Goal: Check status: Check status

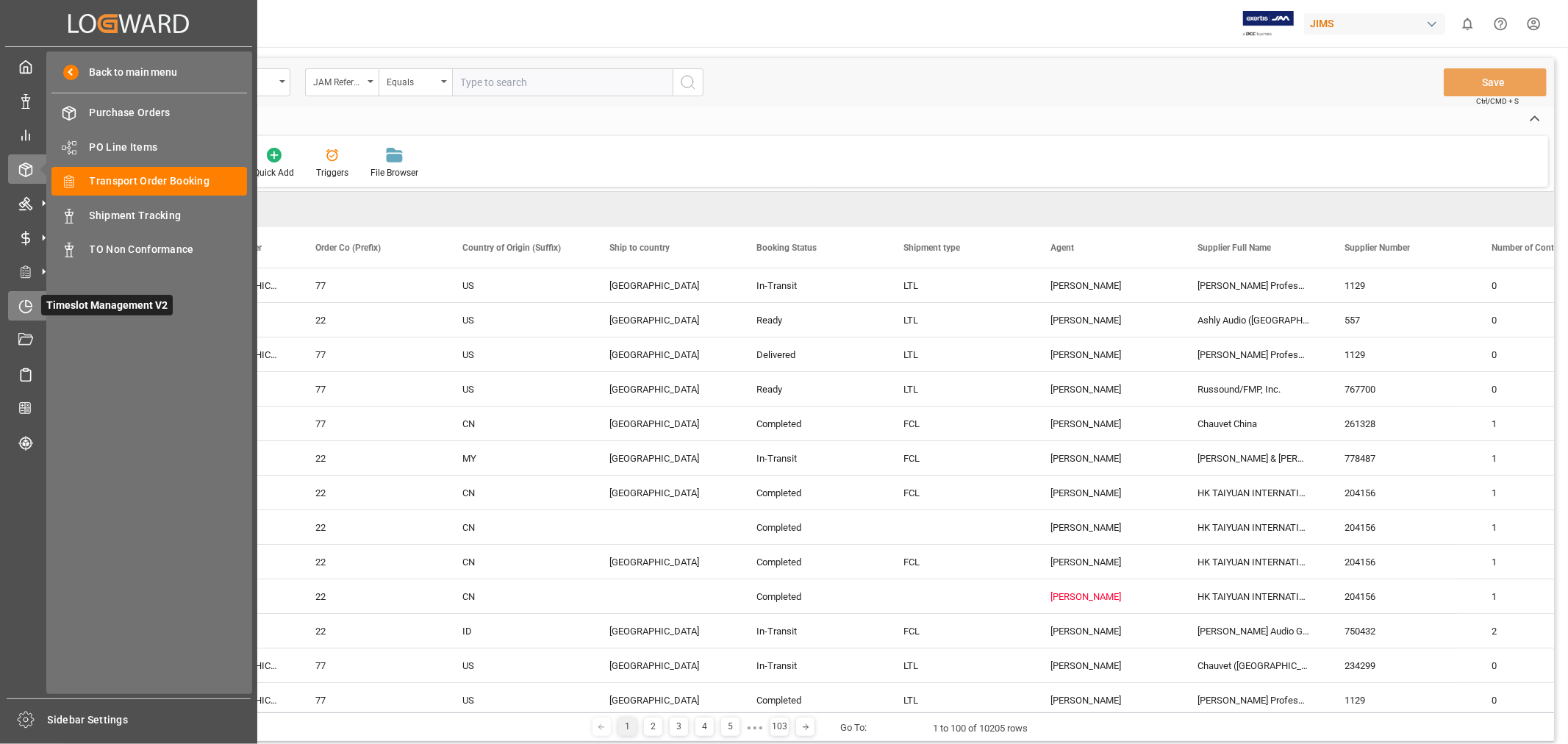
click at [21, 305] on icon at bounding box center [25, 307] width 15 height 15
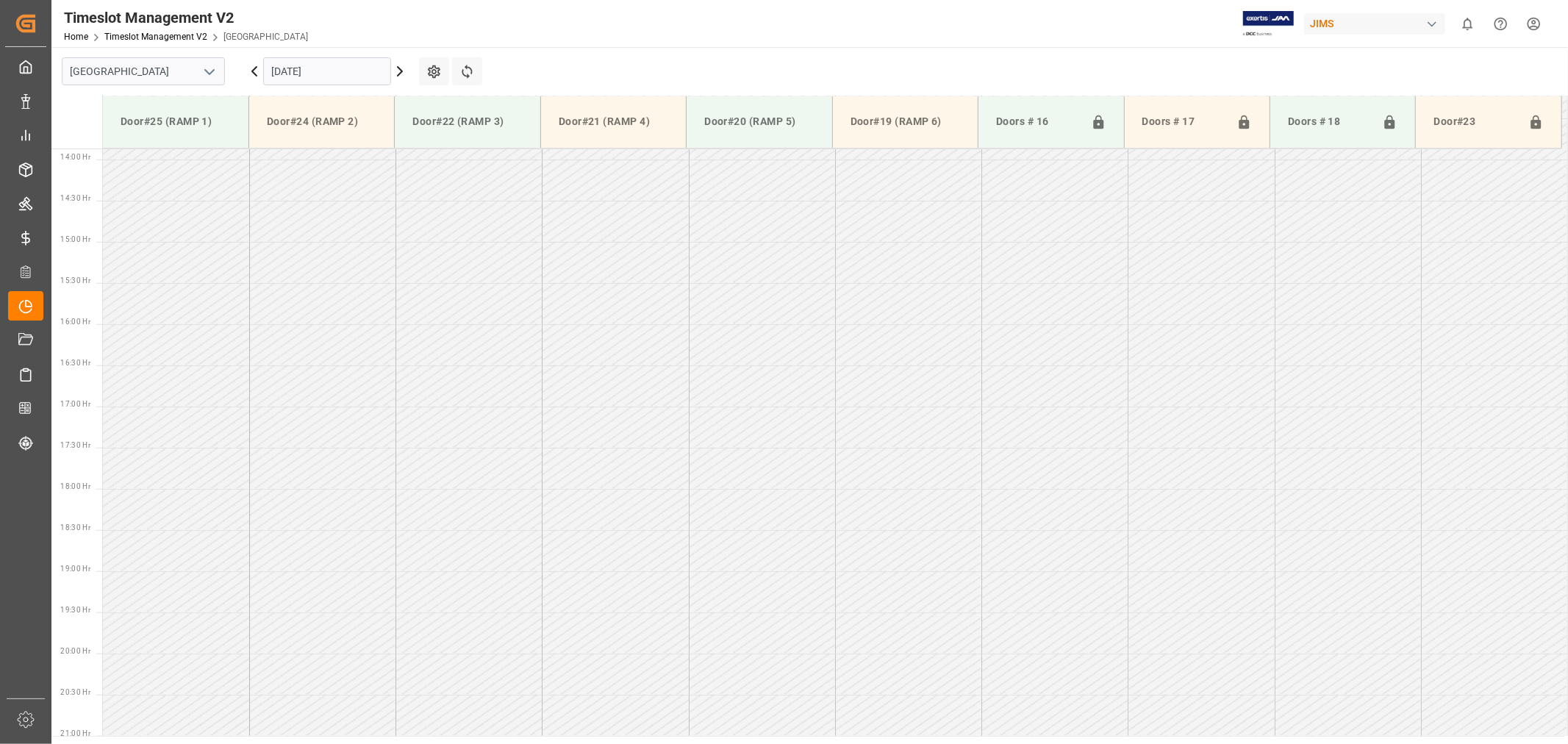
scroll to position [1142, 0]
click at [213, 70] on polyline "open menu" at bounding box center [209, 72] width 9 height 5
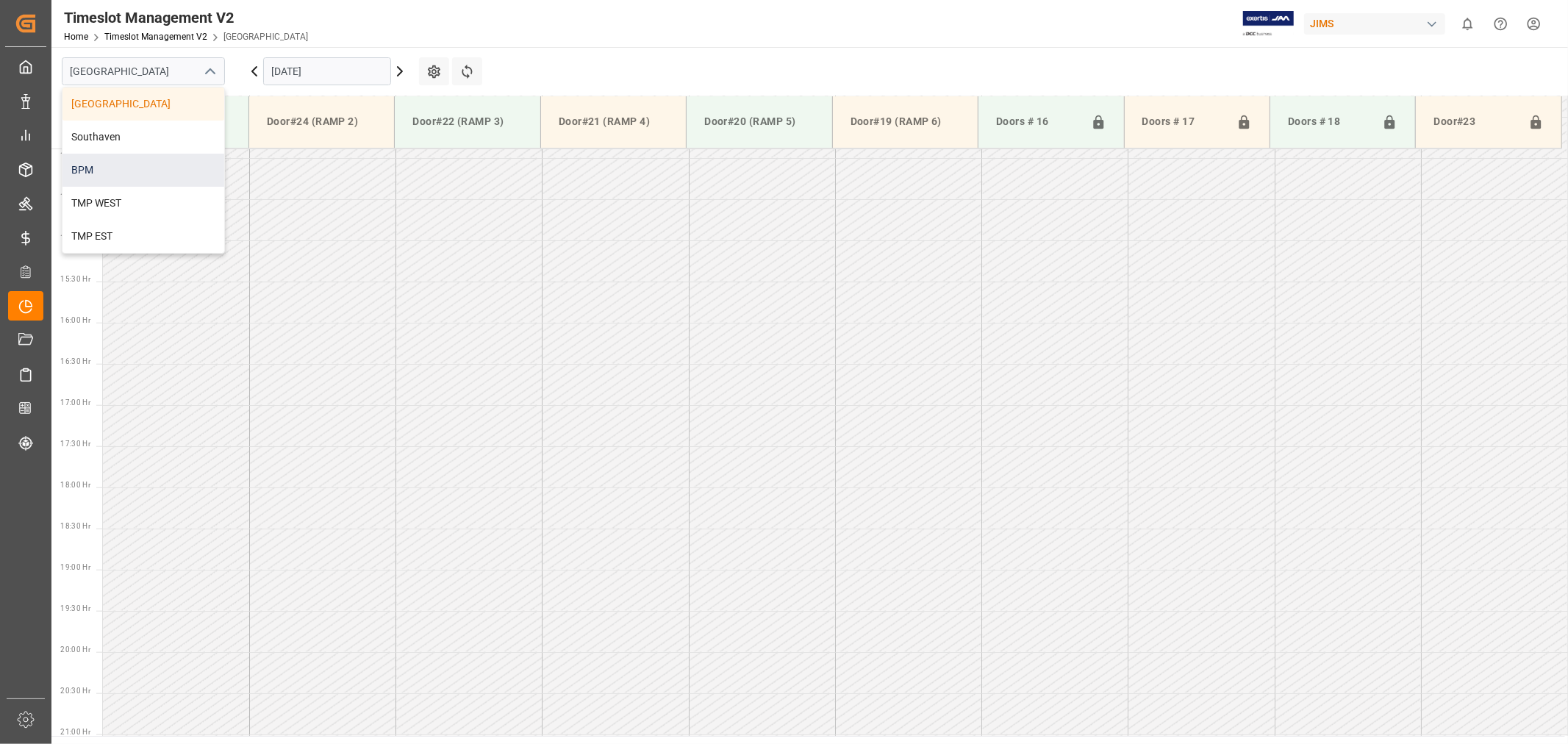
click at [83, 169] on div "BPM" at bounding box center [143, 170] width 161 height 33
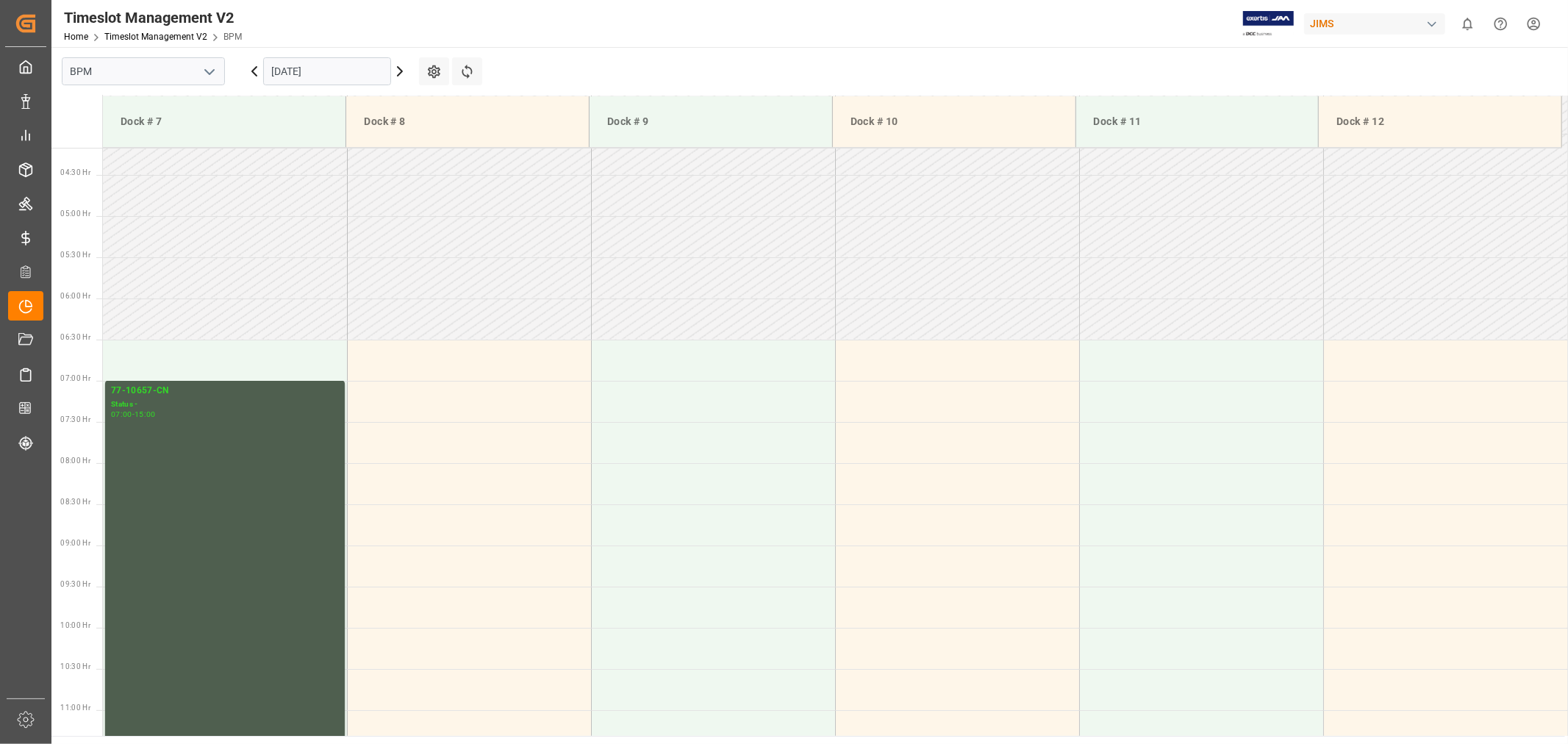
scroll to position [326, 0]
drag, startPoint x: 175, startPoint y: 436, endPoint x: 92, endPoint y: 402, distance: 89.7
click at [128, 406] on div "77-10657-CN" at bounding box center [224, 409] width 228 height 15
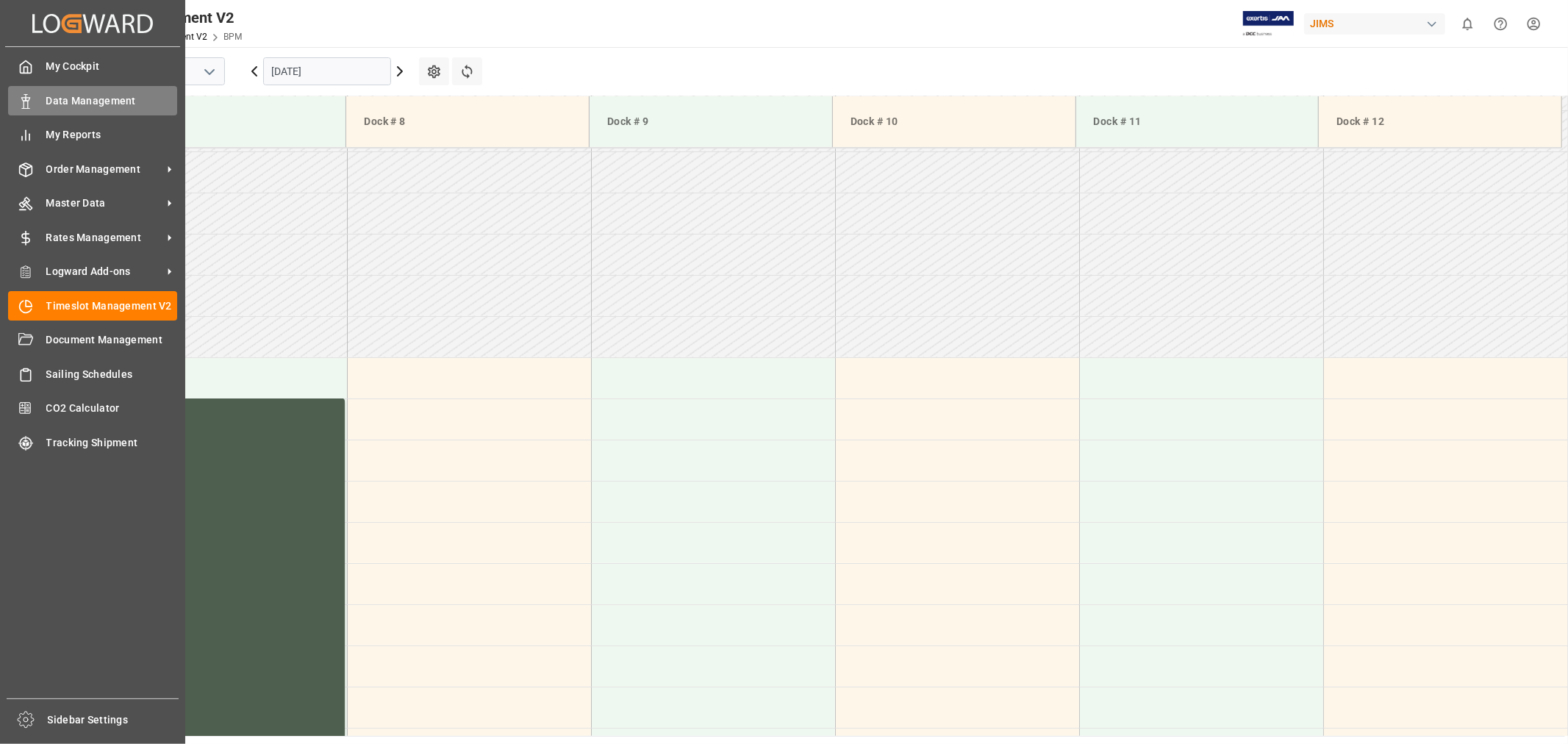
click at [85, 107] on span "Data Management" at bounding box center [112, 101] width 131 height 15
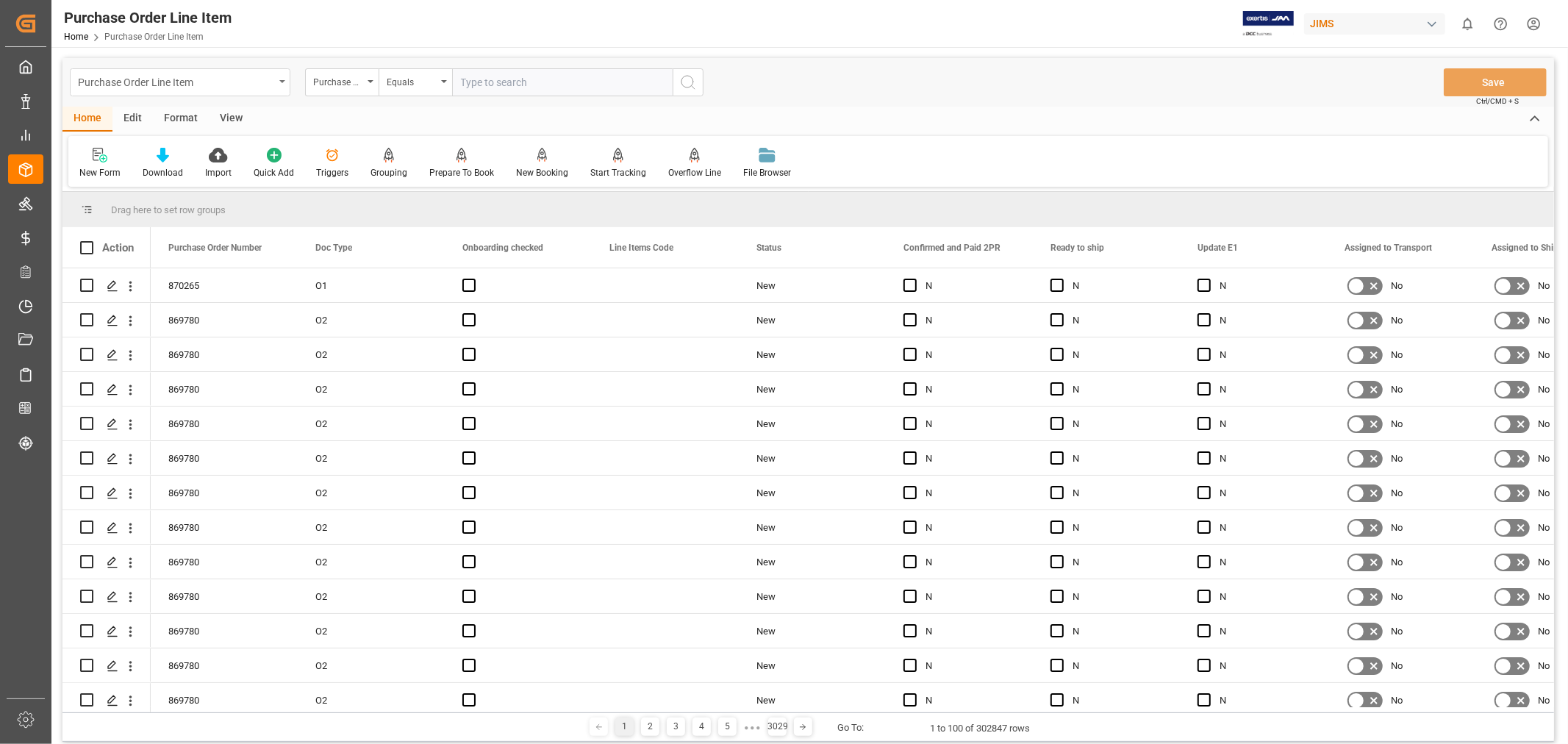
click at [248, 87] on div "Purchase Order Line Item" at bounding box center [176, 81] width 196 height 18
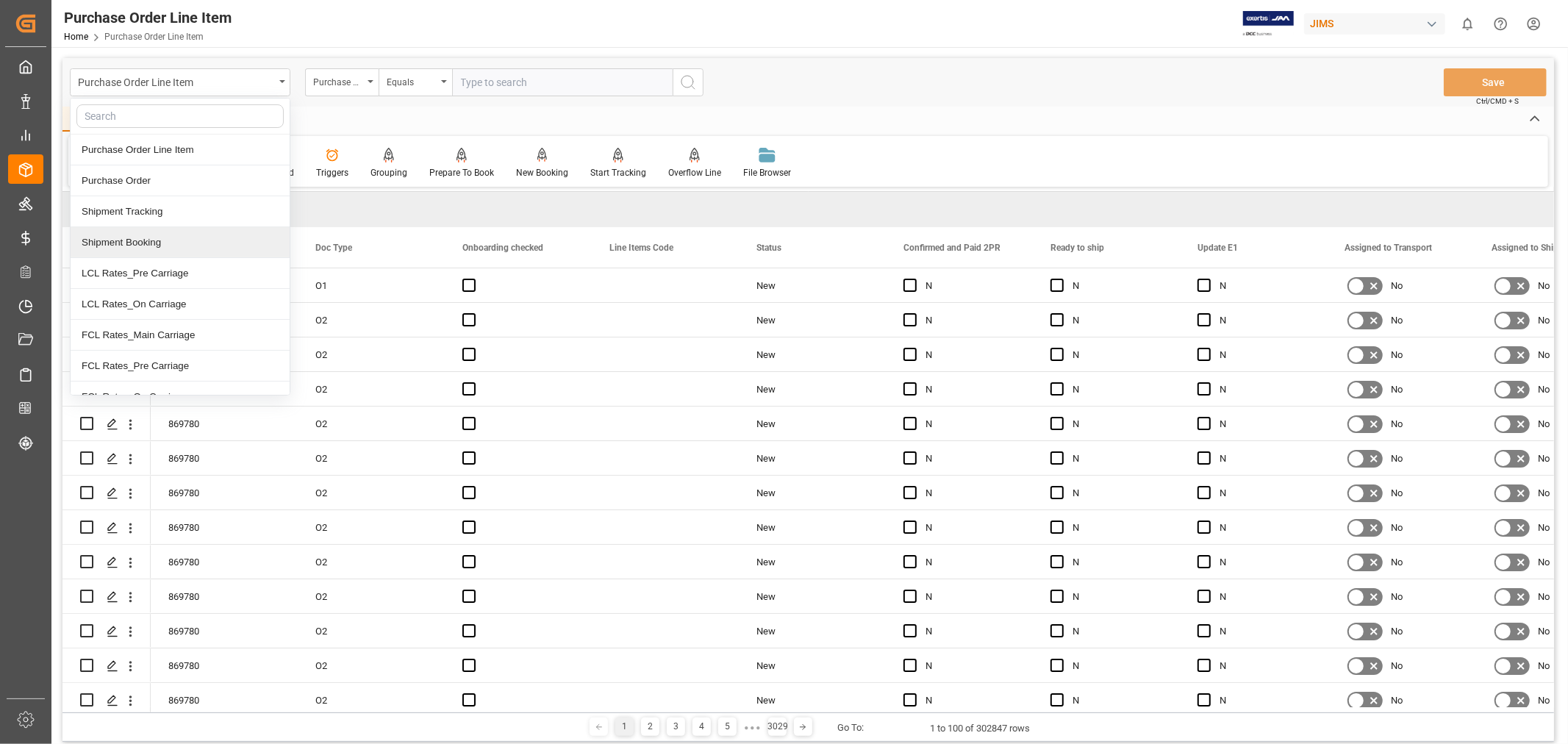
click at [151, 247] on div "Shipment Booking" at bounding box center [180, 242] width 219 height 31
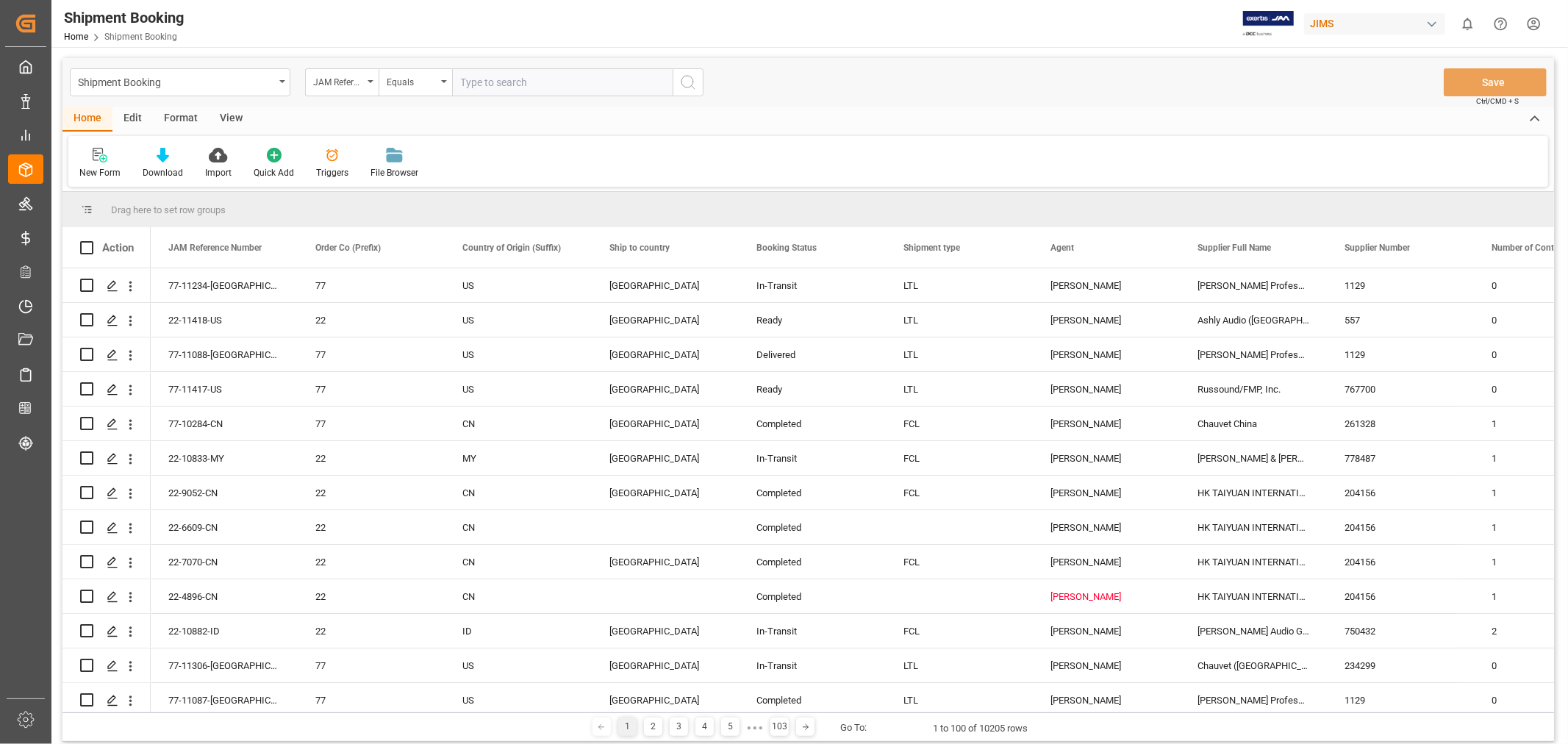
click at [502, 71] on input "text" at bounding box center [561, 82] width 220 height 28
paste input "77-10436-CN"
type input "77-10436-CN"
click at [707, 82] on div "Shipment Booking JAM Reference Number Equals 77-10436-CN Save Ctrl/CMD + S" at bounding box center [808, 82] width 1491 height 48
click at [706, 68] on div "Shipment Booking JAM Reference Number Equals 77-10436-CN Save Ctrl/CMD + S" at bounding box center [808, 82] width 1491 height 48
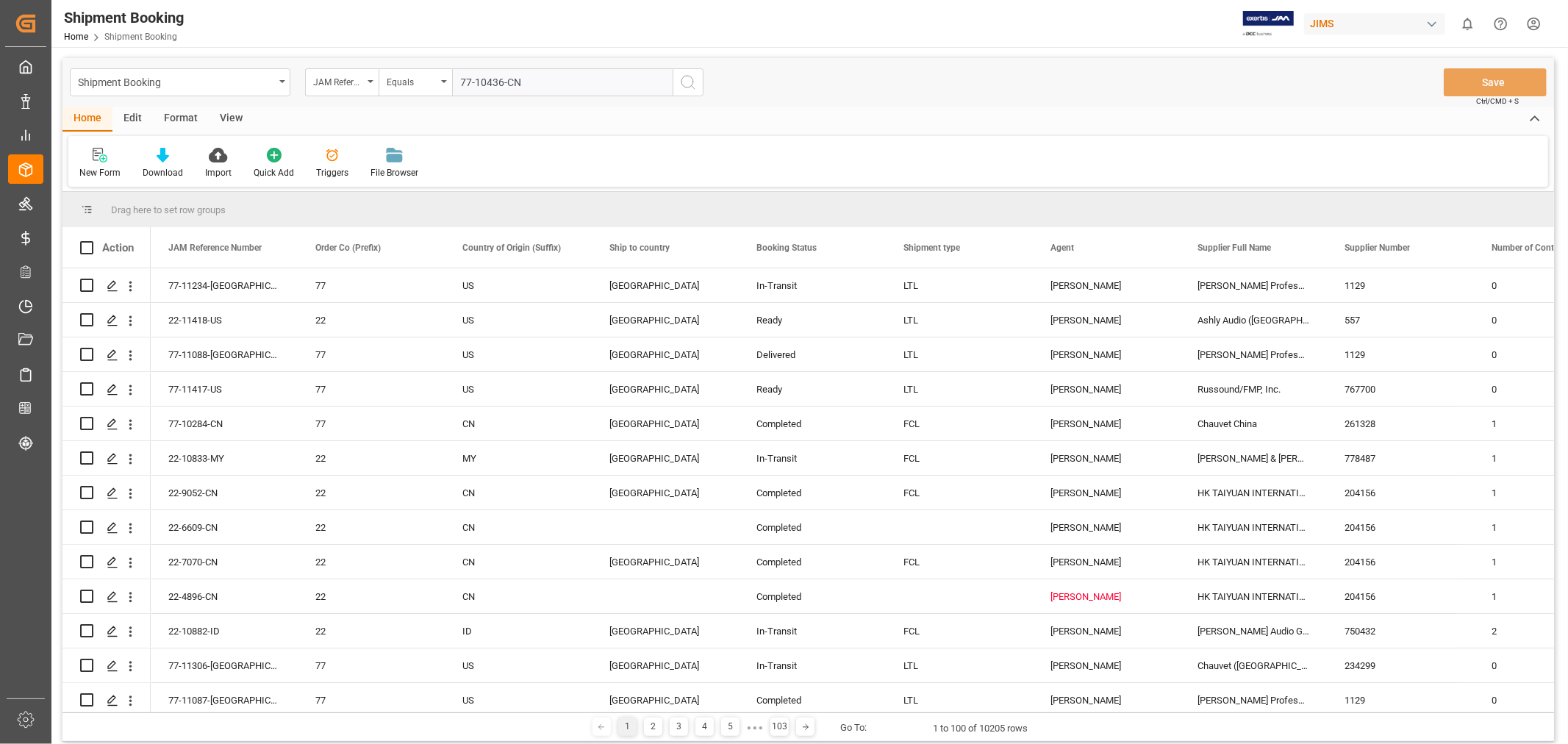
click at [686, 86] on icon "search button" at bounding box center [687, 82] width 17 height 17
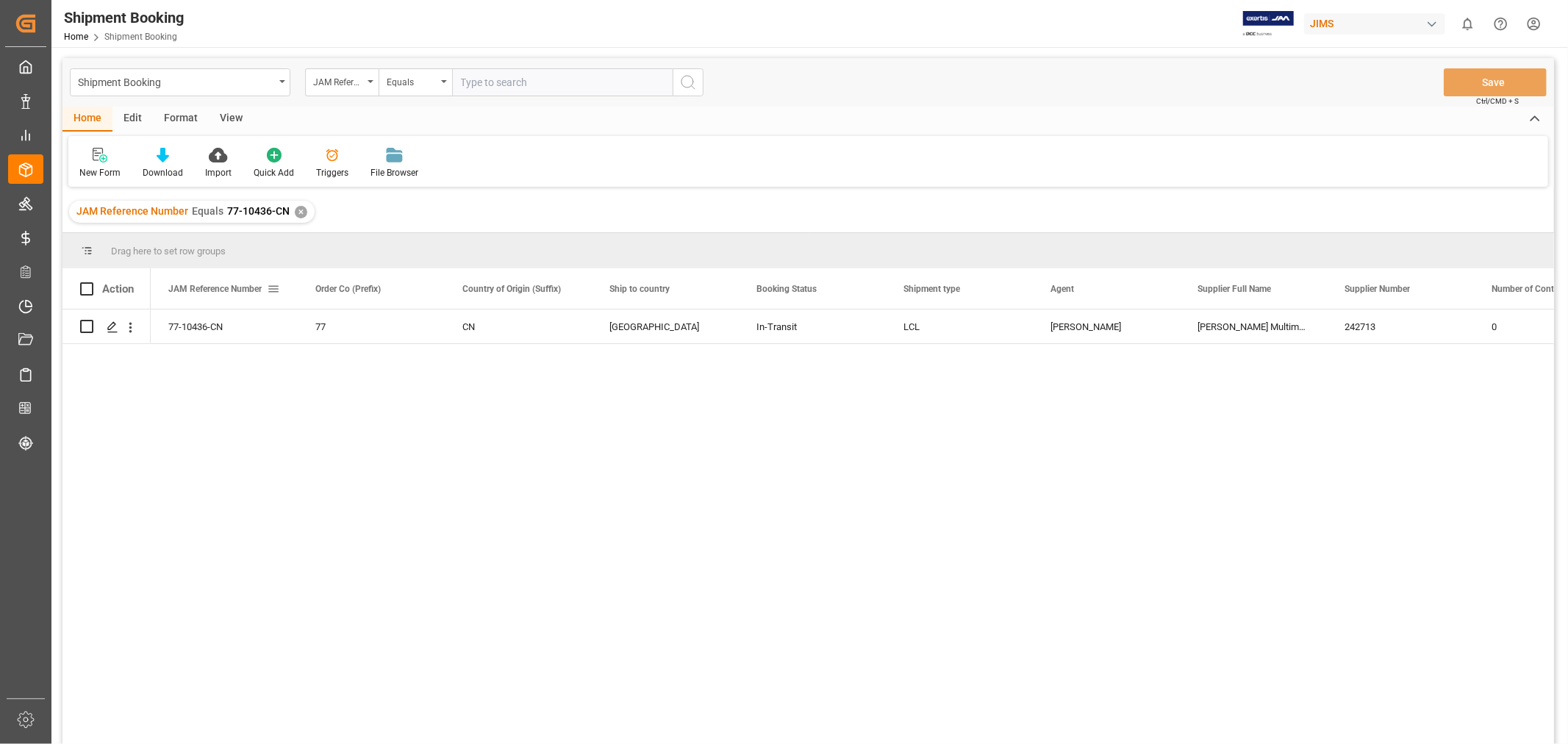
click at [274, 293] on span at bounding box center [273, 289] width 14 height 14
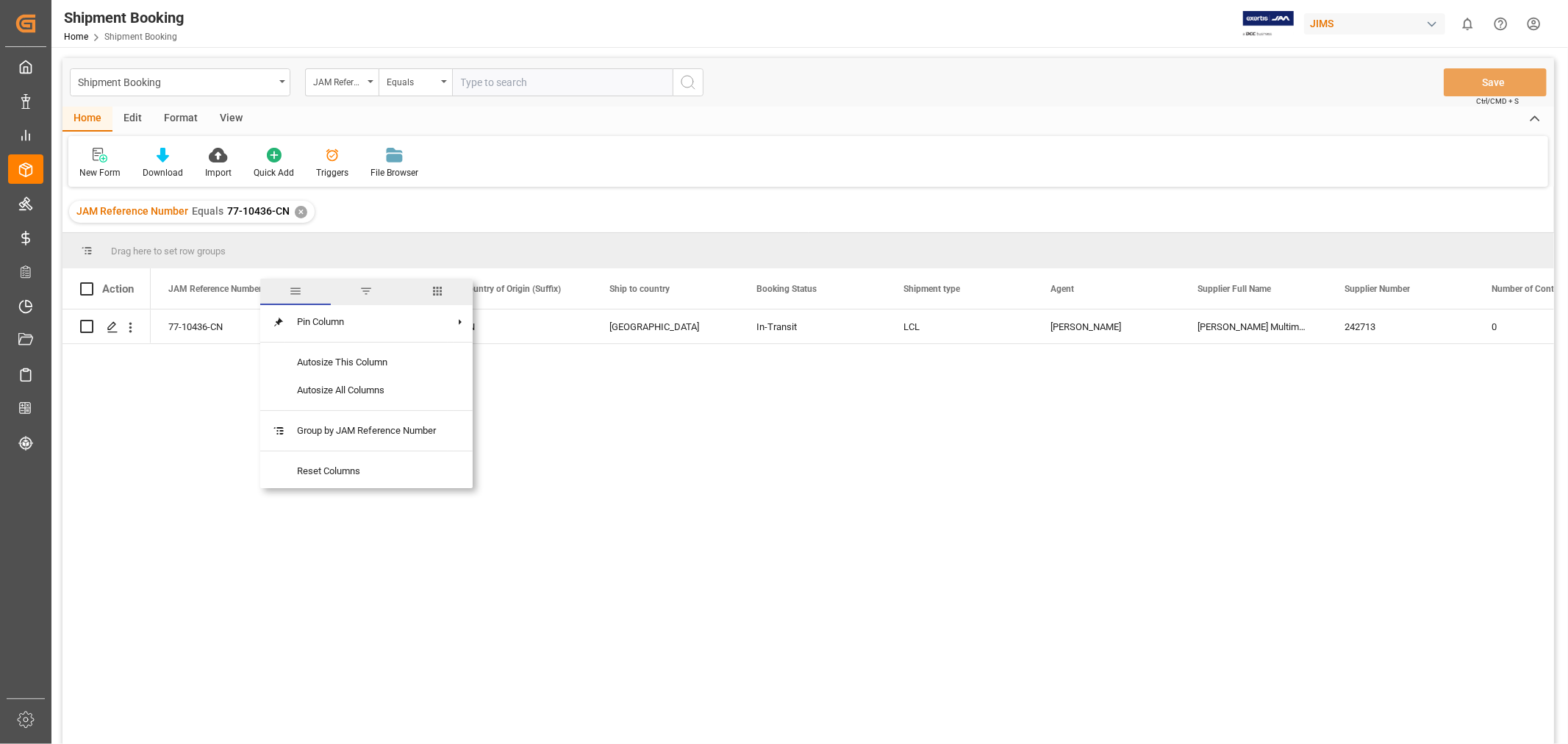
click at [440, 292] on span "columns" at bounding box center [437, 291] width 14 height 14
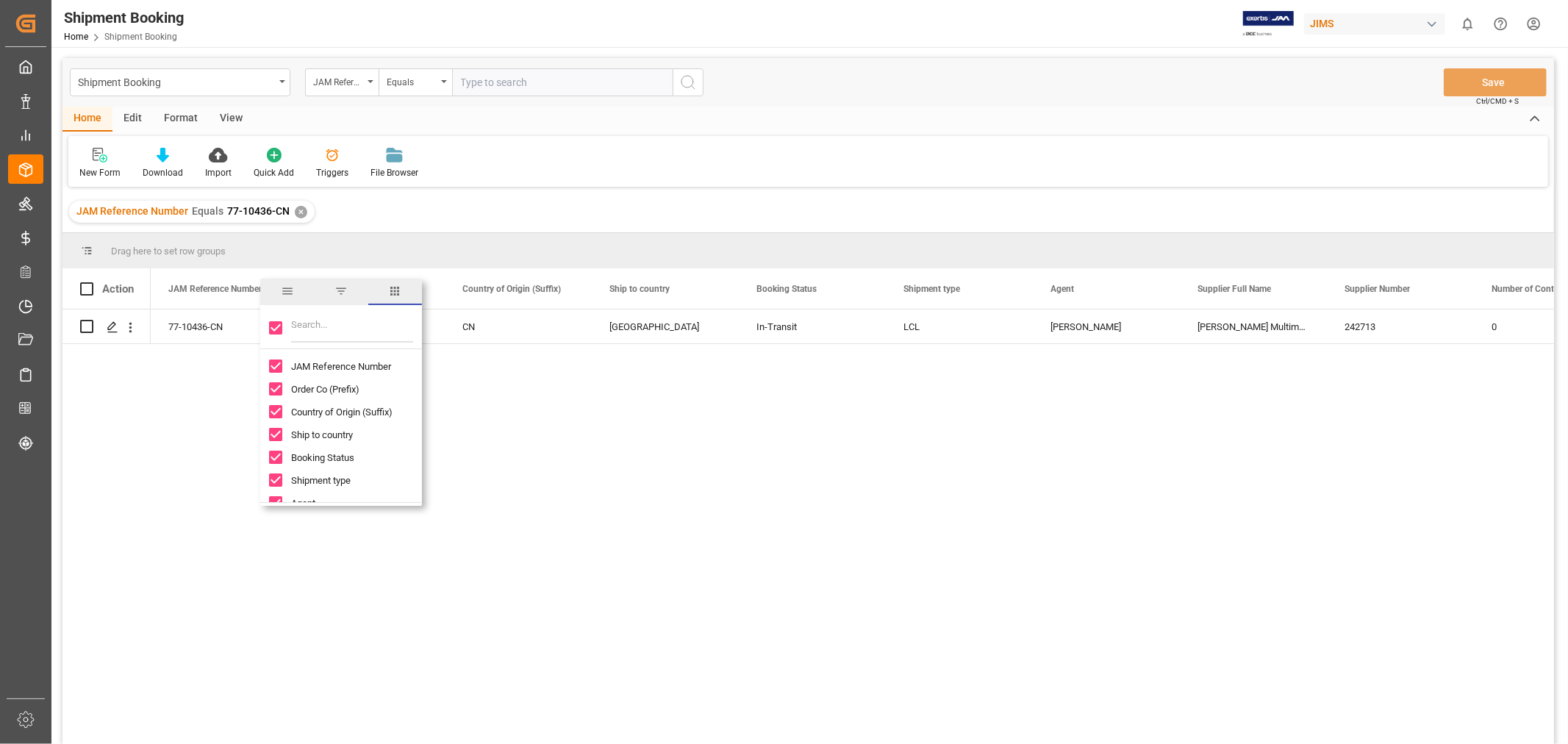
click at [281, 325] on input "Toggle Select All Columns" at bounding box center [276, 328] width 14 height 14
checkbox input "false"
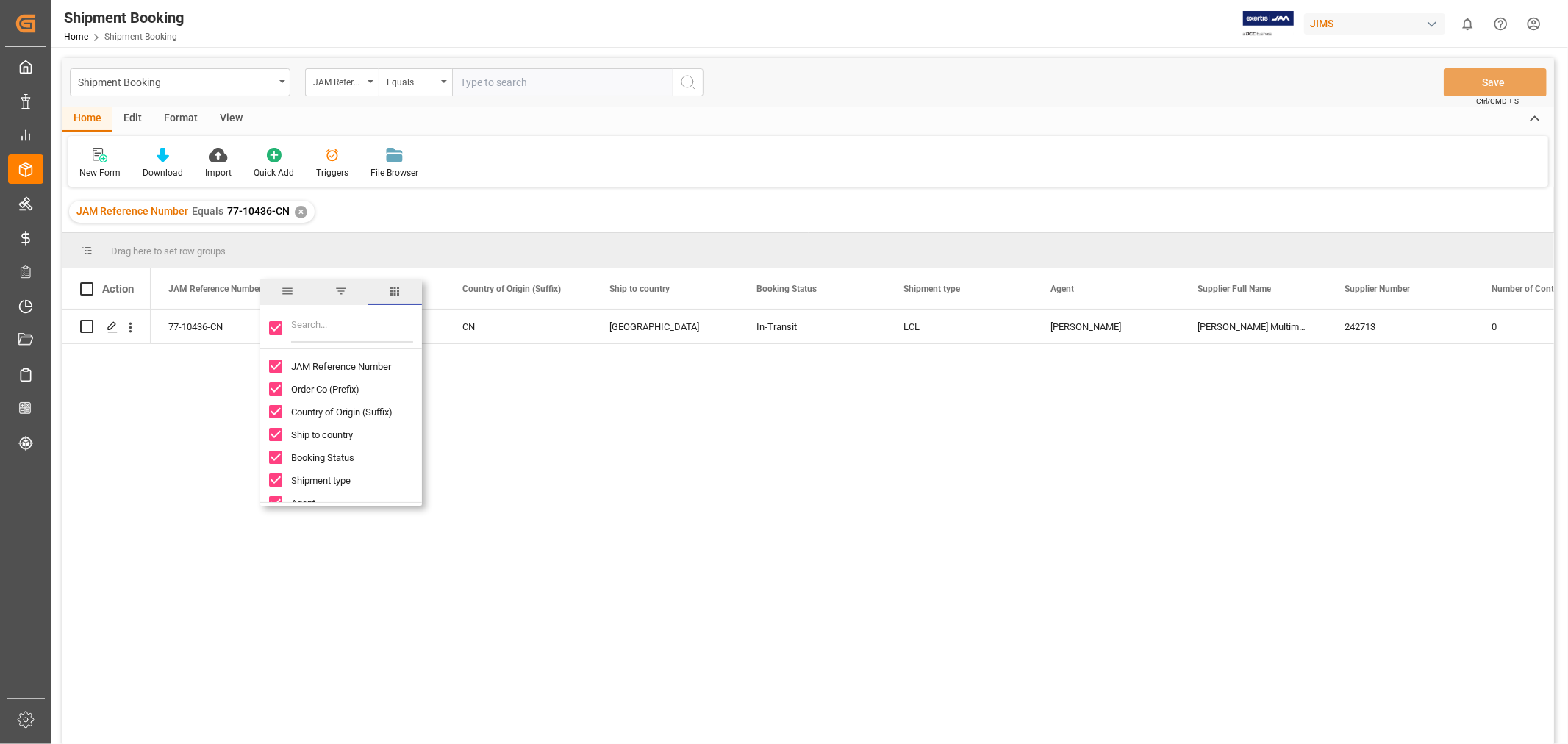
checkbox input "false"
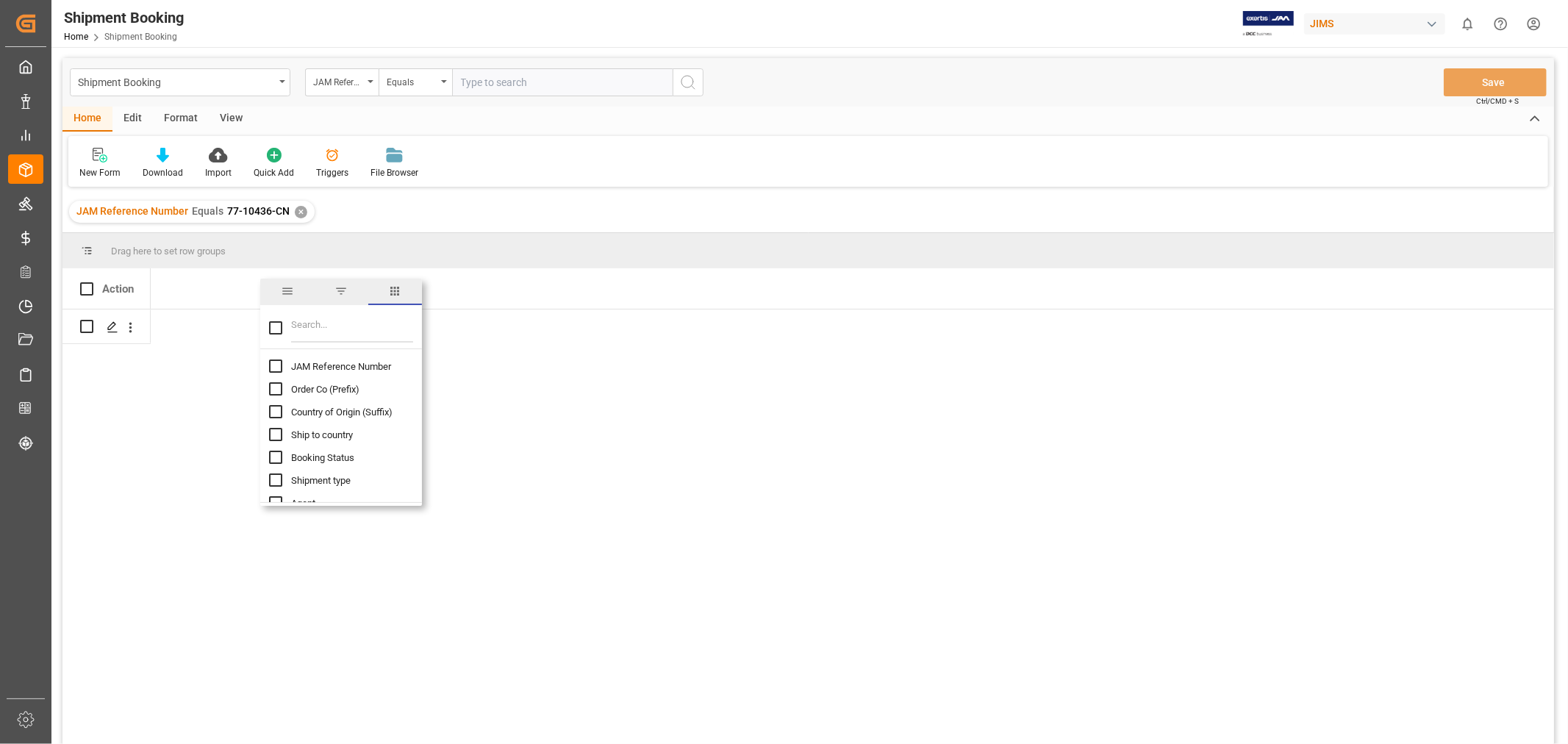
click at [273, 365] on input "JAM Reference Number column toggle visibility (hidden)" at bounding box center [276, 366] width 14 height 14
checkbox input "true"
checkbox input "false"
click at [296, 321] on input "Filter Columns Input" at bounding box center [352, 328] width 122 height 29
type input "entr"
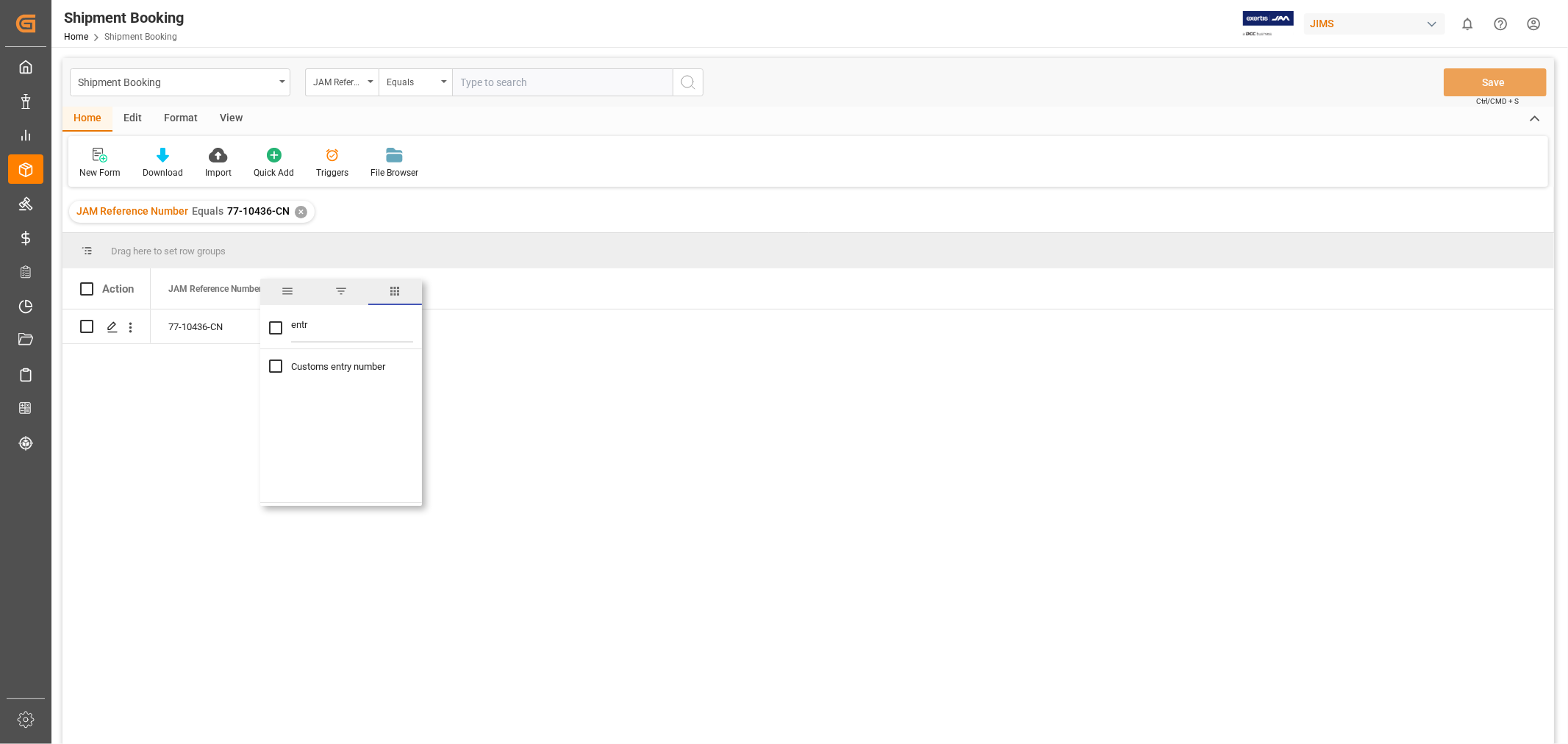
click at [274, 368] on input "Customs entry number column toggle visibility (hidden)" at bounding box center [276, 366] width 14 height 14
checkbox input "true"
click at [692, 365] on div "77-10436-CN" at bounding box center [852, 532] width 1403 height 445
click at [351, 336] on div "Press SPACE to select this row." at bounding box center [371, 326] width 147 height 34
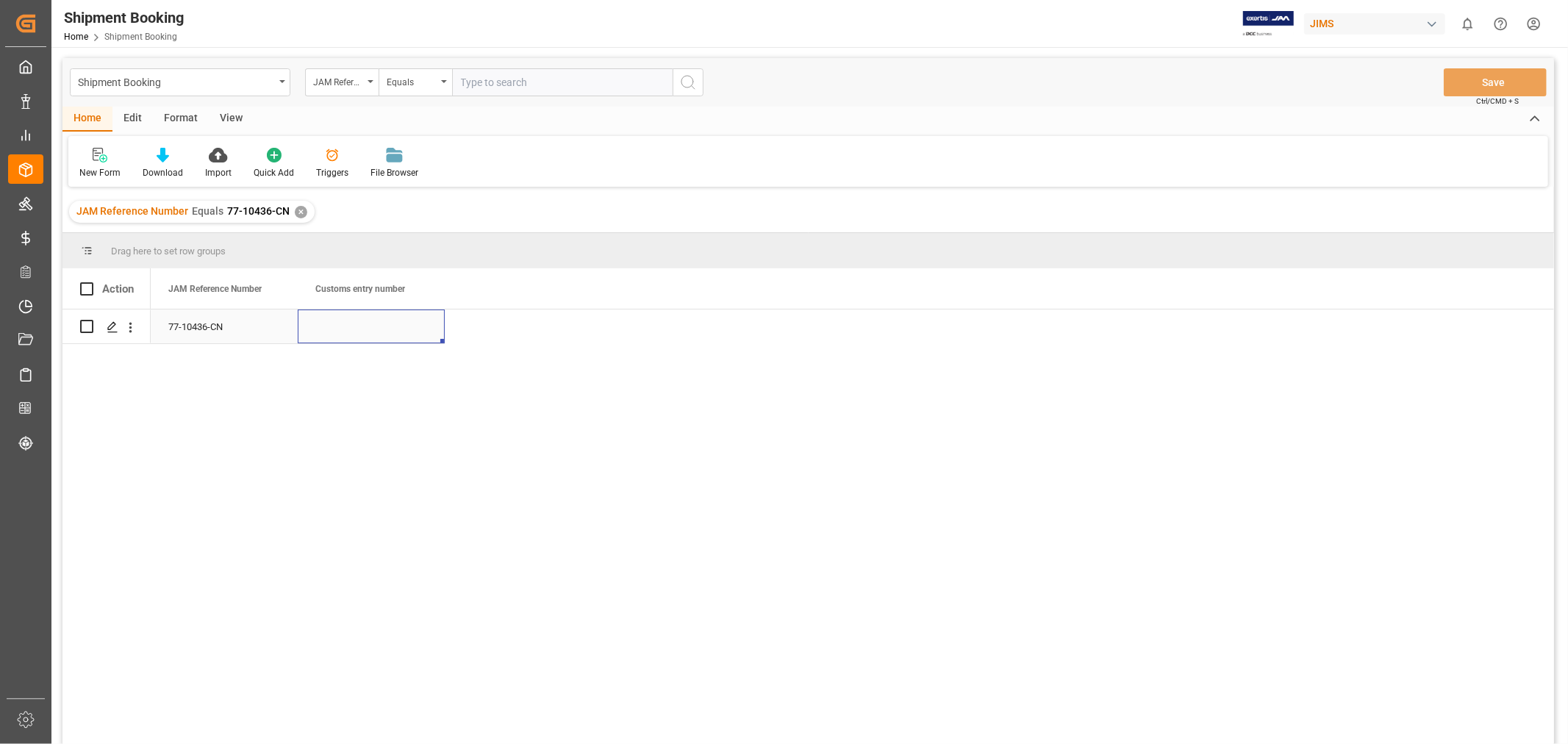
click at [351, 333] on div "Press SPACE to select this row." at bounding box center [371, 326] width 147 height 34
click at [351, 332] on div "Press SPACE to select this row." at bounding box center [371, 326] width 147 height 34
click at [351, 332] on input "Press SPACE to select this row." at bounding box center [371, 335] width 123 height 28
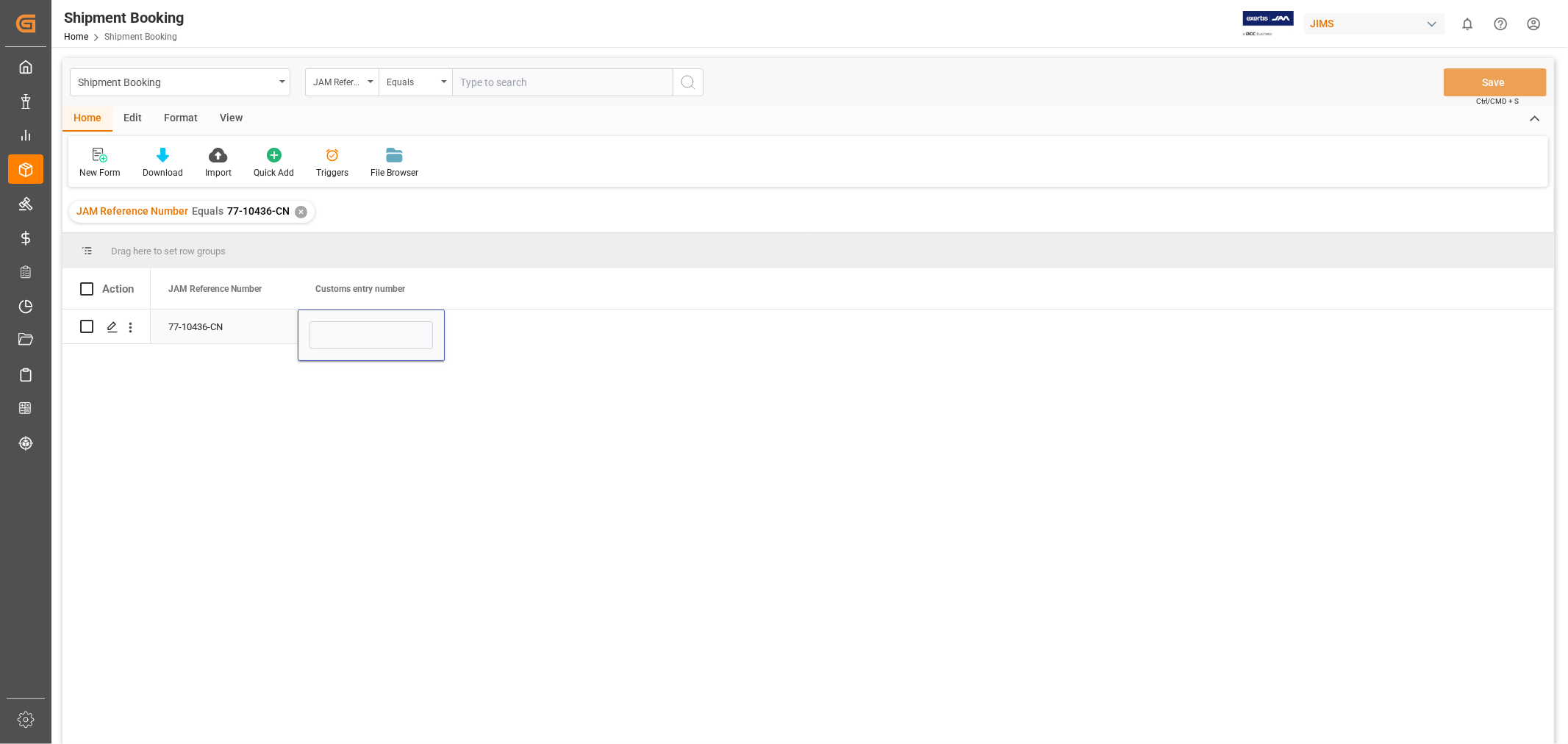
type input "13391-69289510-0"
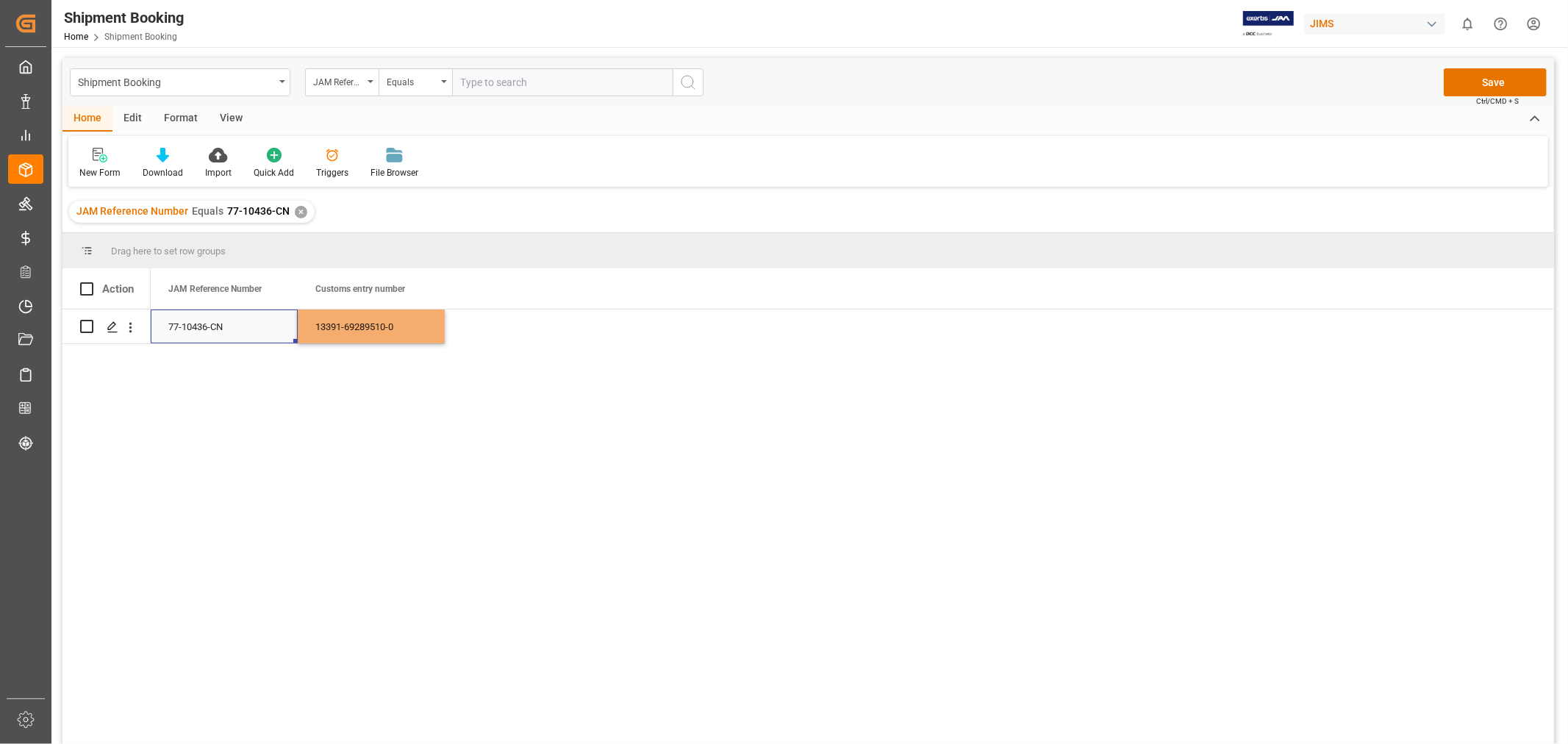
click at [184, 332] on div "77-10436-CN" at bounding box center [224, 326] width 147 height 34
click at [1477, 73] on button "Save" at bounding box center [1495, 82] width 102 height 28
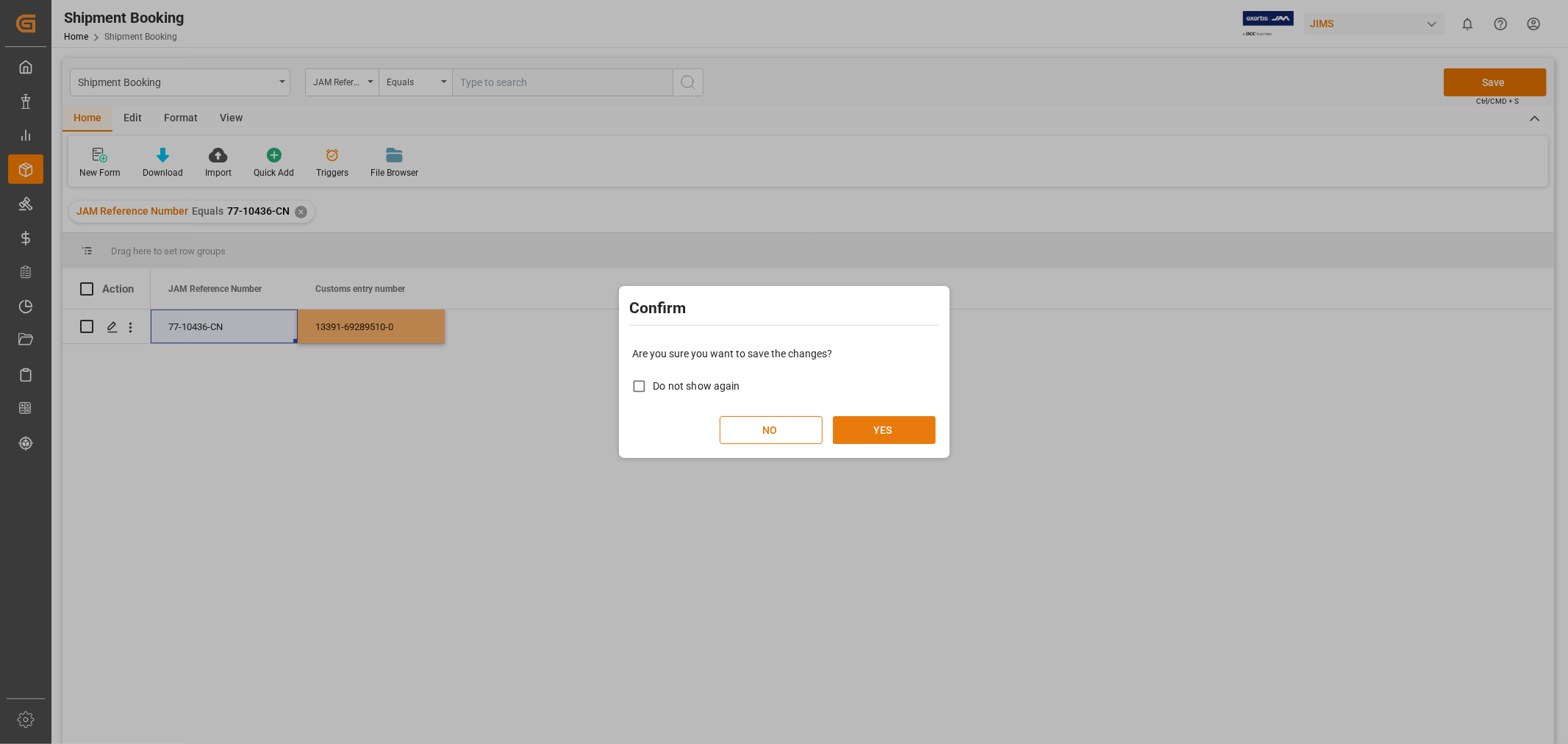
click at [872, 425] on button "YES" at bounding box center [883, 430] width 102 height 28
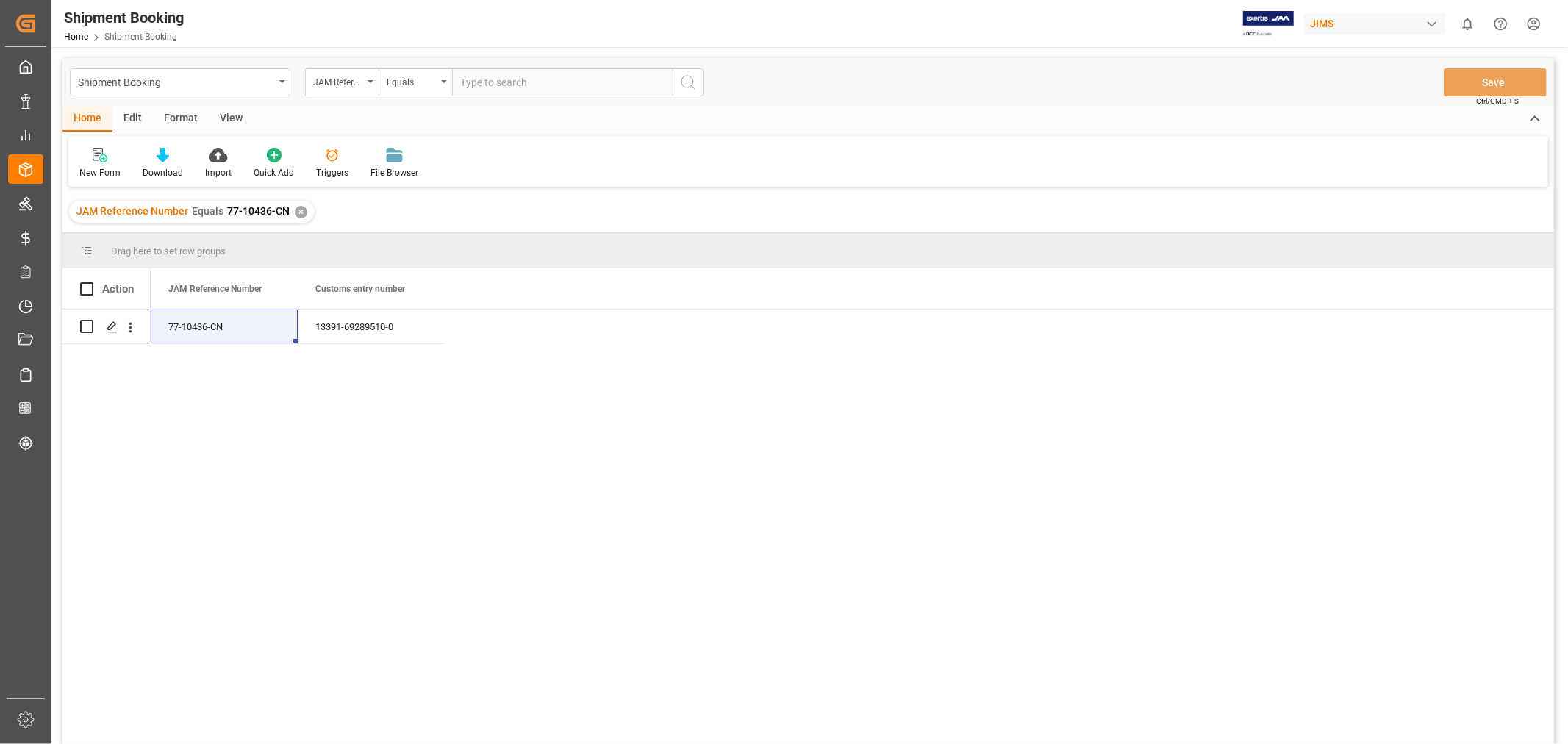
click at [297, 213] on div "✕" at bounding box center [301, 212] width 13 height 13
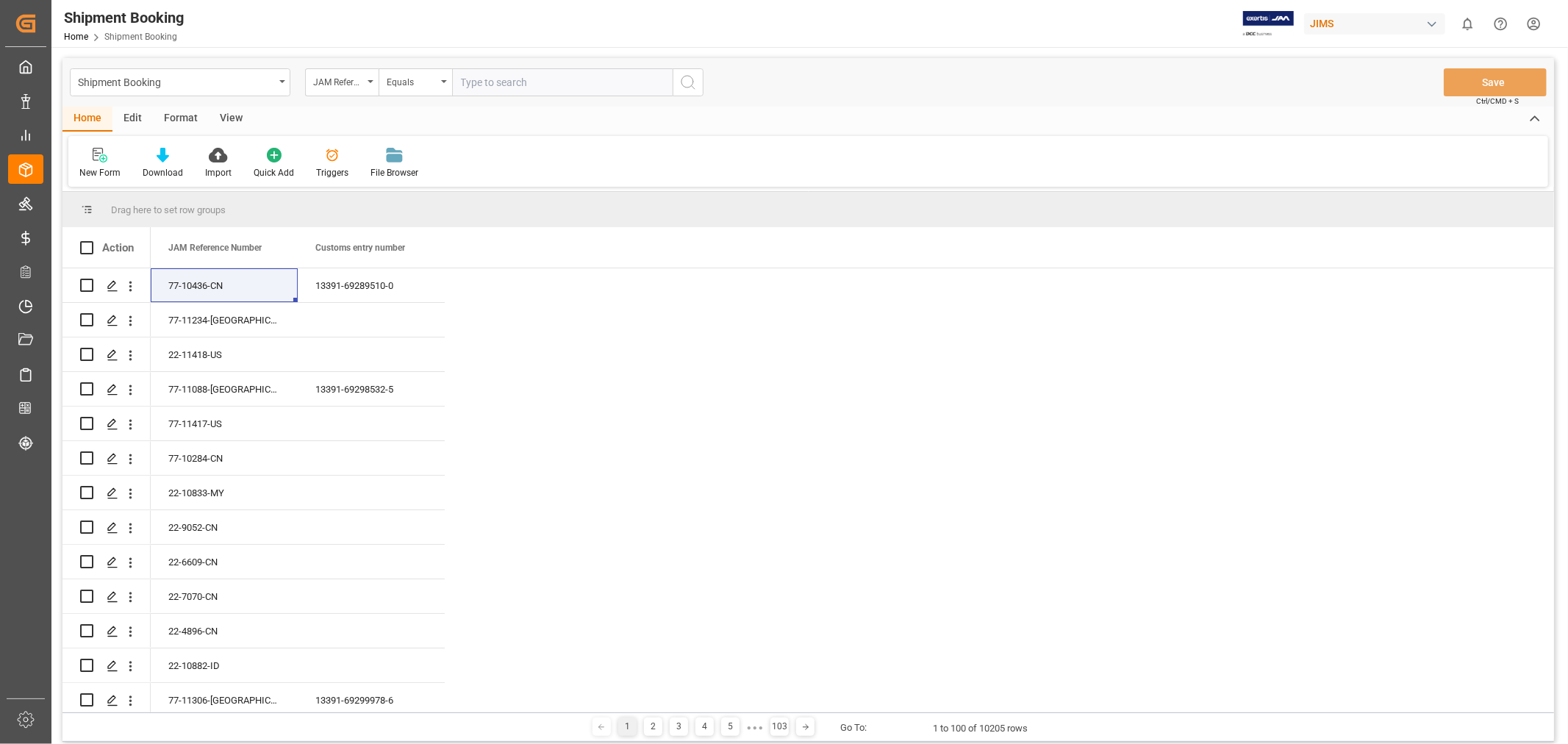
click at [467, 82] on input "text" at bounding box center [561, 82] width 220 height 28
paste input "Client Order: 77-10492-CN"
drag, startPoint x: 518, startPoint y: 78, endPoint x: 366, endPoint y: 85, distance: 152.2
click at [367, 84] on div "JAM Reference Number Equals Client Order: 77-10492-CN" at bounding box center [503, 82] width 398 height 28
type input "77-10492-CN"
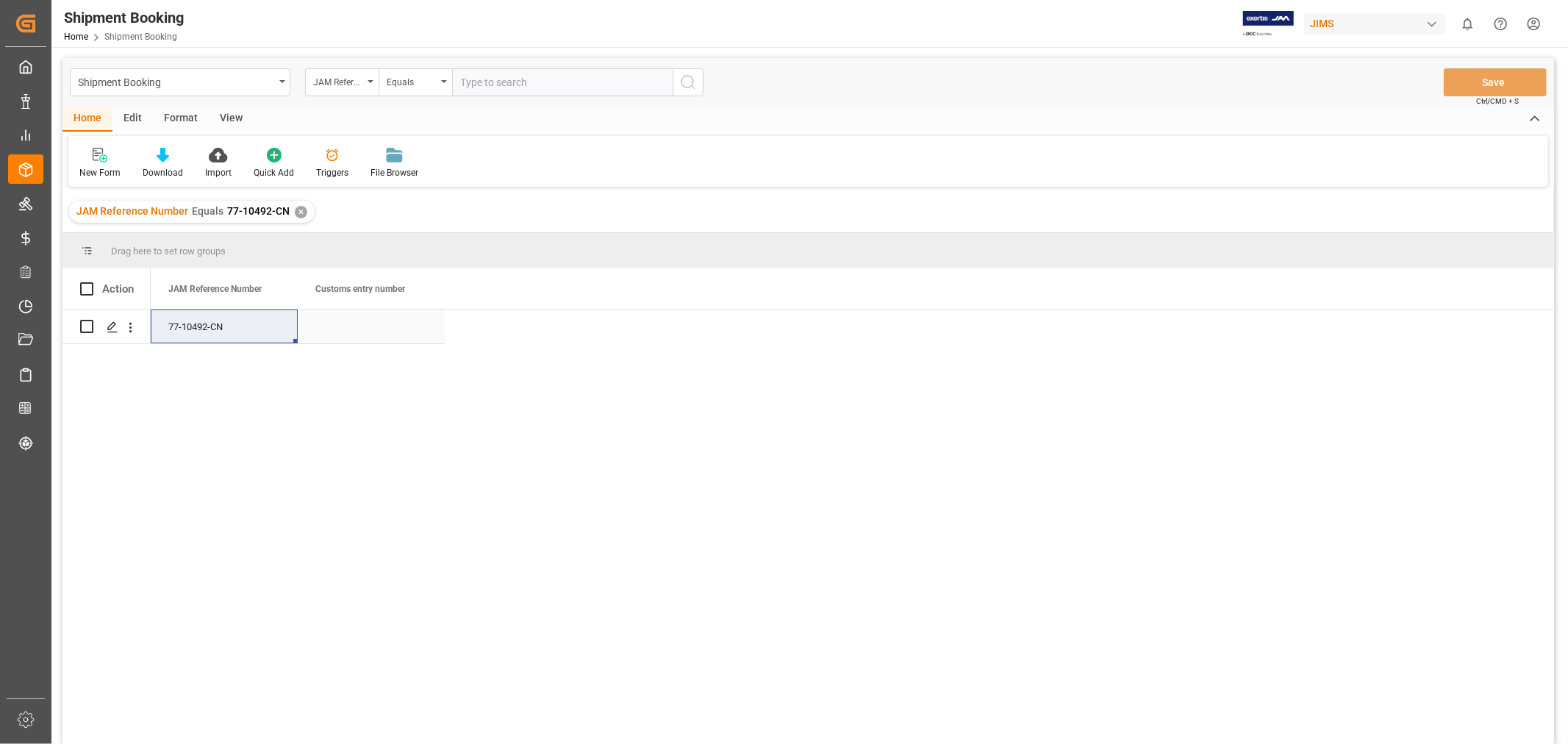
click at [369, 335] on div "Press SPACE to select this row." at bounding box center [371, 326] width 147 height 34
click at [369, 335] on input "Press SPACE to select this row." at bounding box center [371, 335] width 123 height 28
type input "13391-69288556-3"
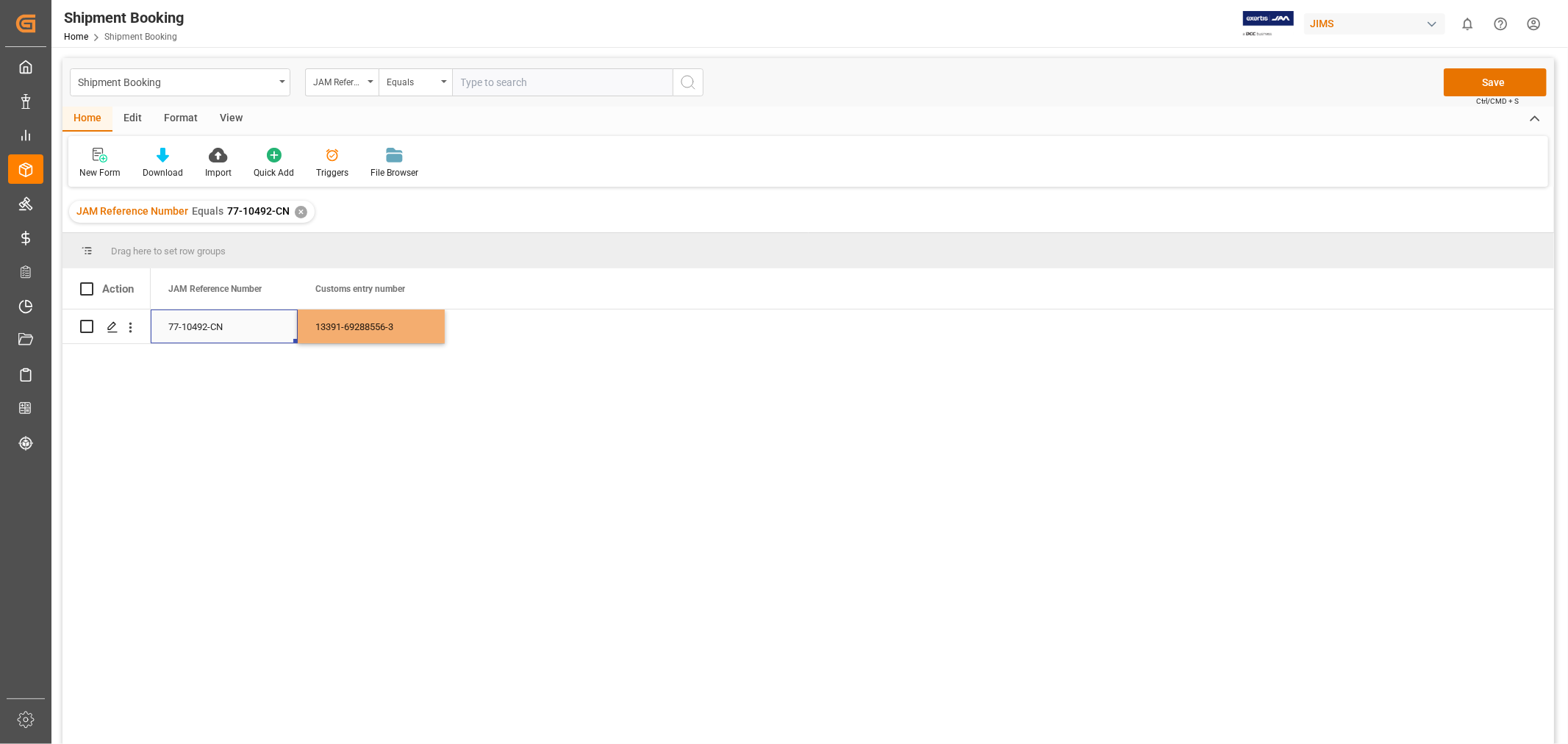
click at [223, 333] on div "77-10492-CN" at bounding box center [224, 326] width 147 height 34
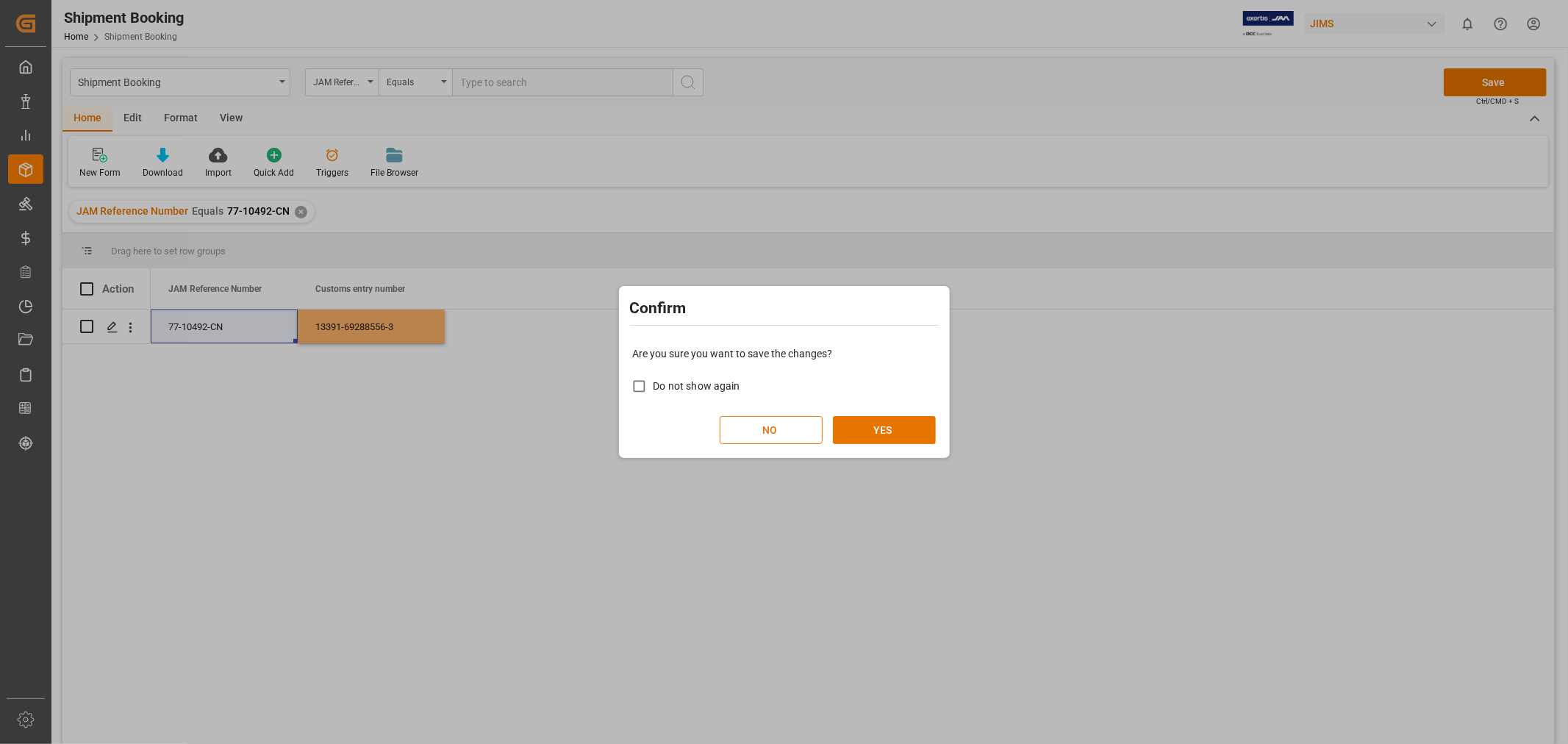
click at [850, 414] on div "Are you sure you want to save the changes? Do not show again NO YES" at bounding box center [784, 395] width 324 height 118
click at [876, 437] on button "YES" at bounding box center [883, 430] width 102 height 28
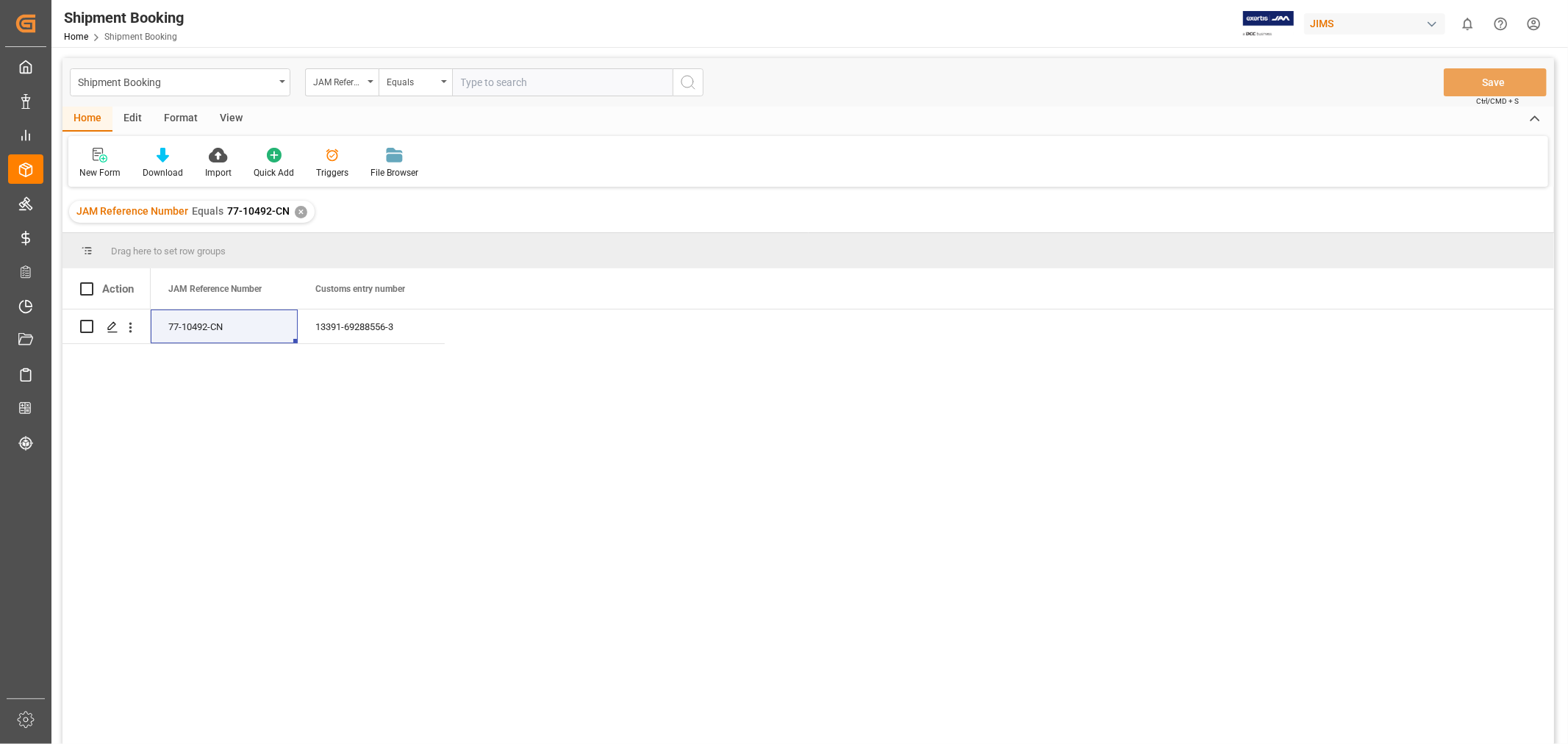
click at [297, 214] on div "✕" at bounding box center [301, 212] width 13 height 13
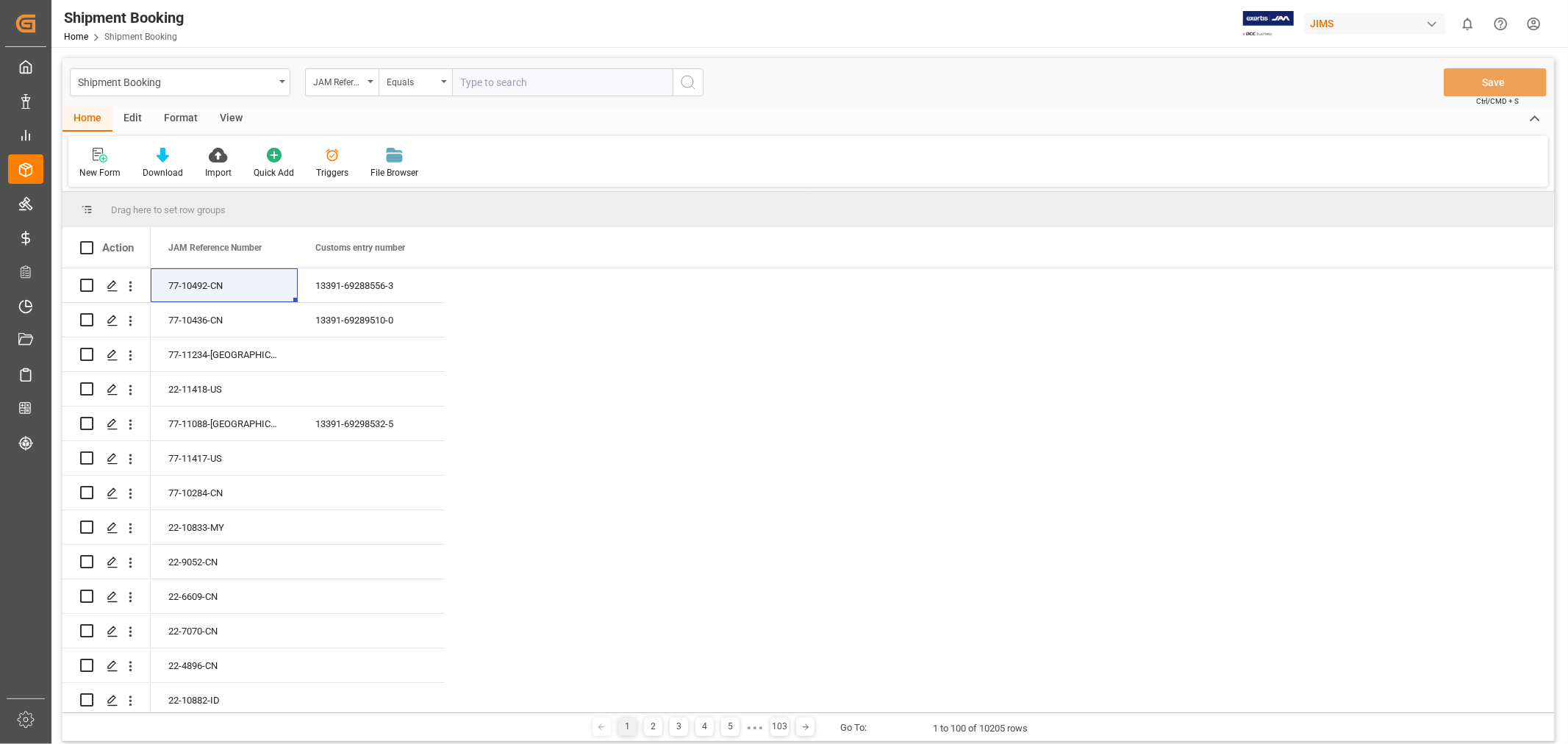
click at [510, 86] on input "text" at bounding box center [561, 82] width 220 height 28
paste input "77-10513-CN"
type input "77-10513-CN"
click at [698, 88] on button "search button" at bounding box center [688, 82] width 31 height 28
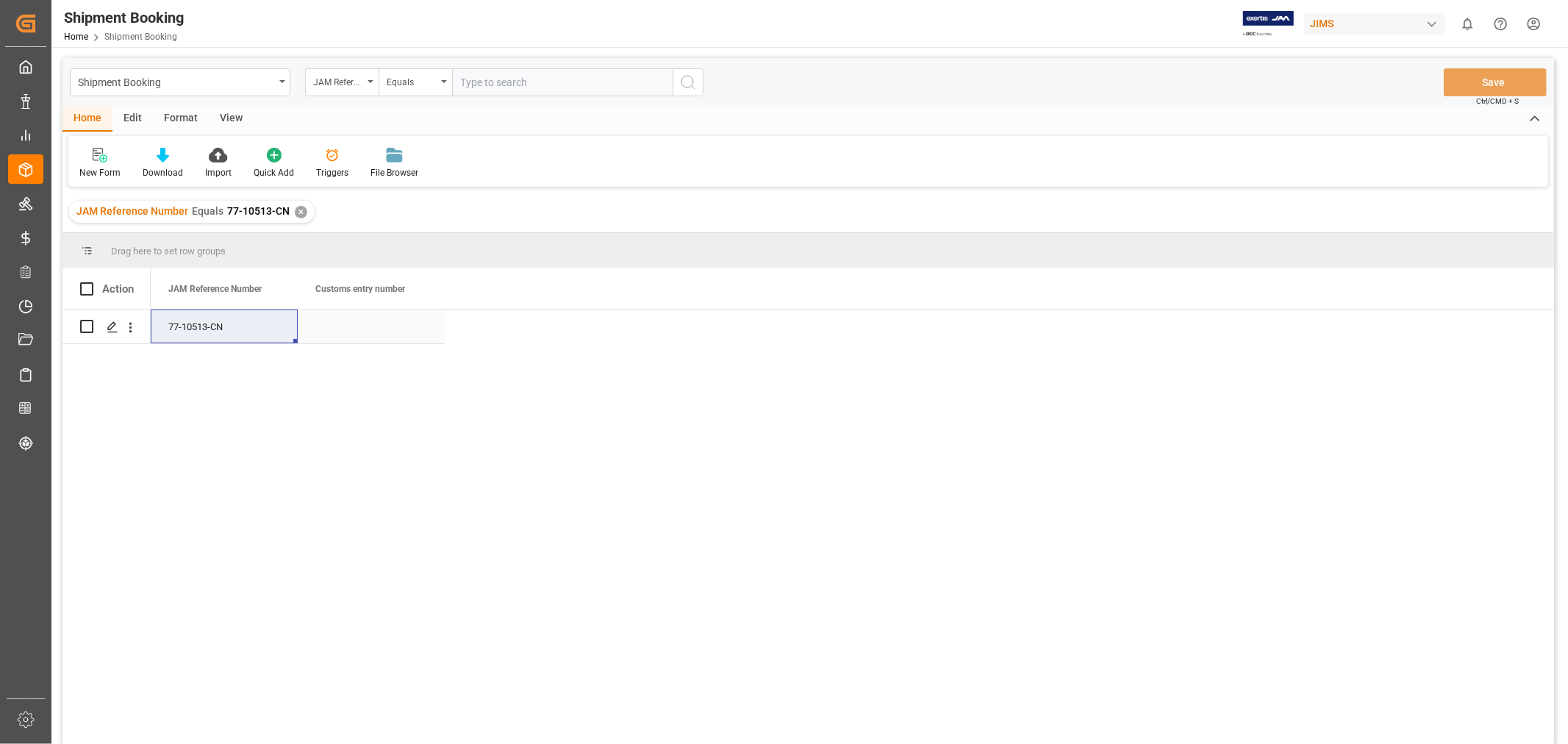
click at [363, 332] on div "Press SPACE to select this row." at bounding box center [371, 326] width 147 height 34
click at [363, 332] on input "Press SPACE to select this row." at bounding box center [371, 335] width 123 height 28
type input "13391-69288529-9"
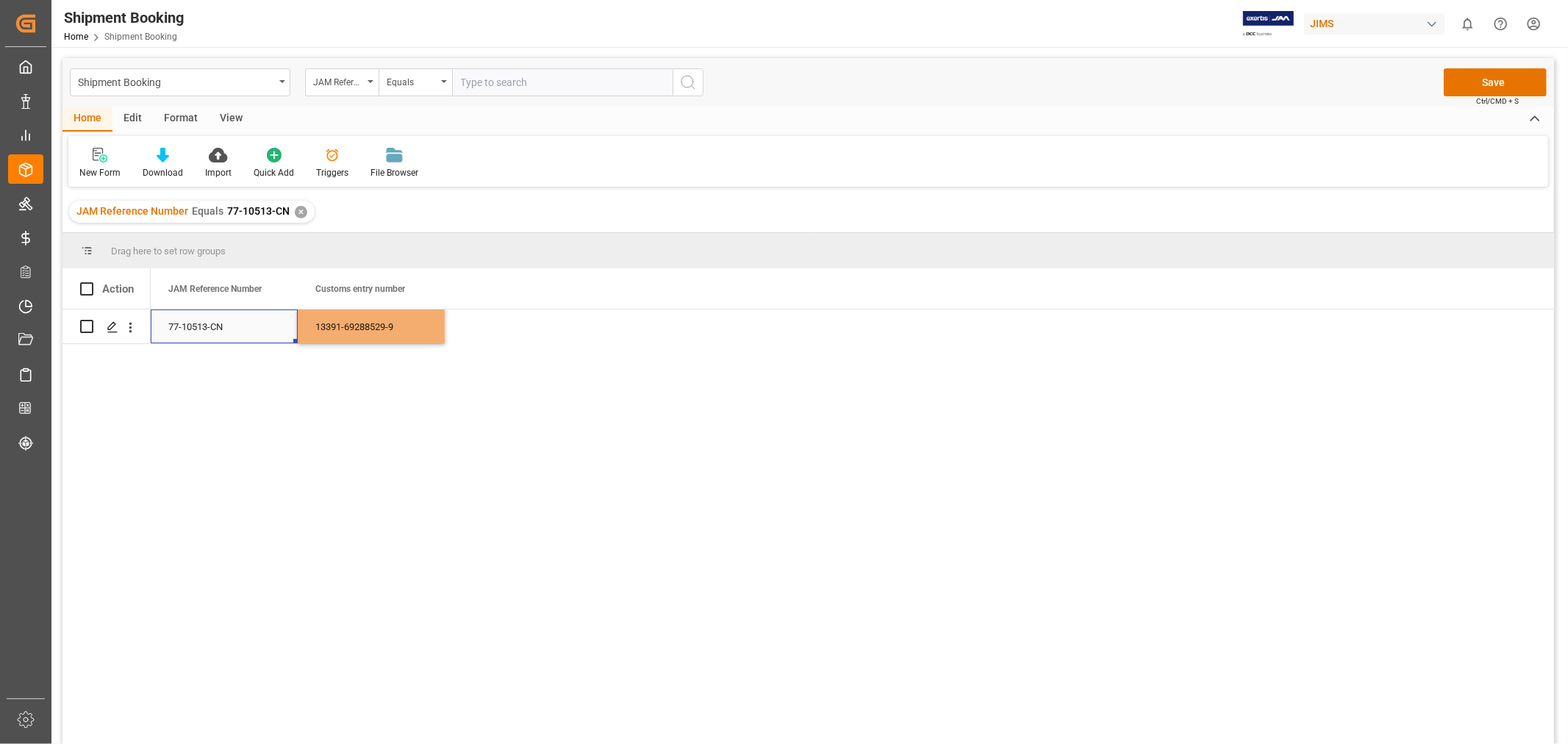
click at [233, 318] on div "77-10513-CN" at bounding box center [224, 326] width 147 height 34
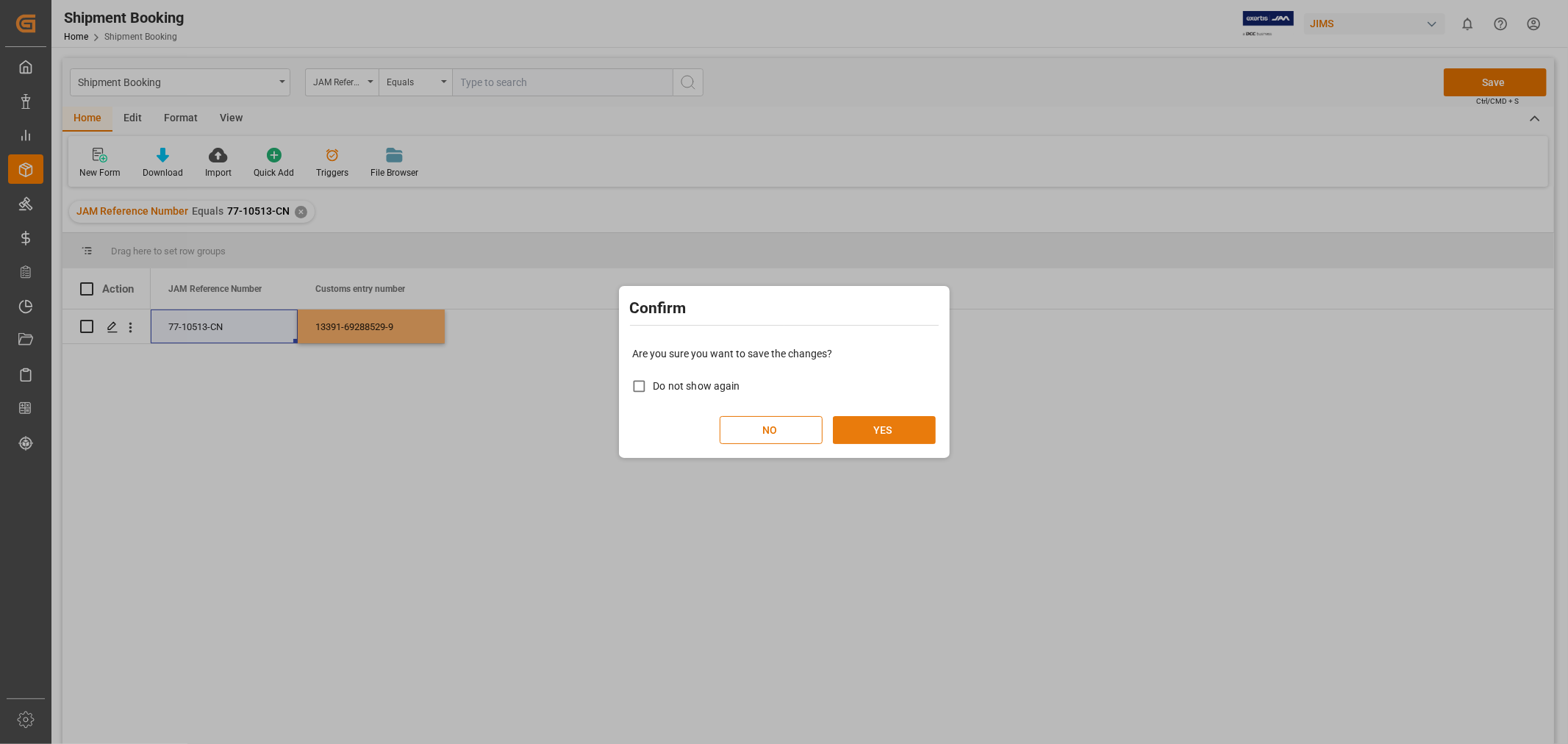
click at [871, 428] on button "YES" at bounding box center [883, 430] width 102 height 28
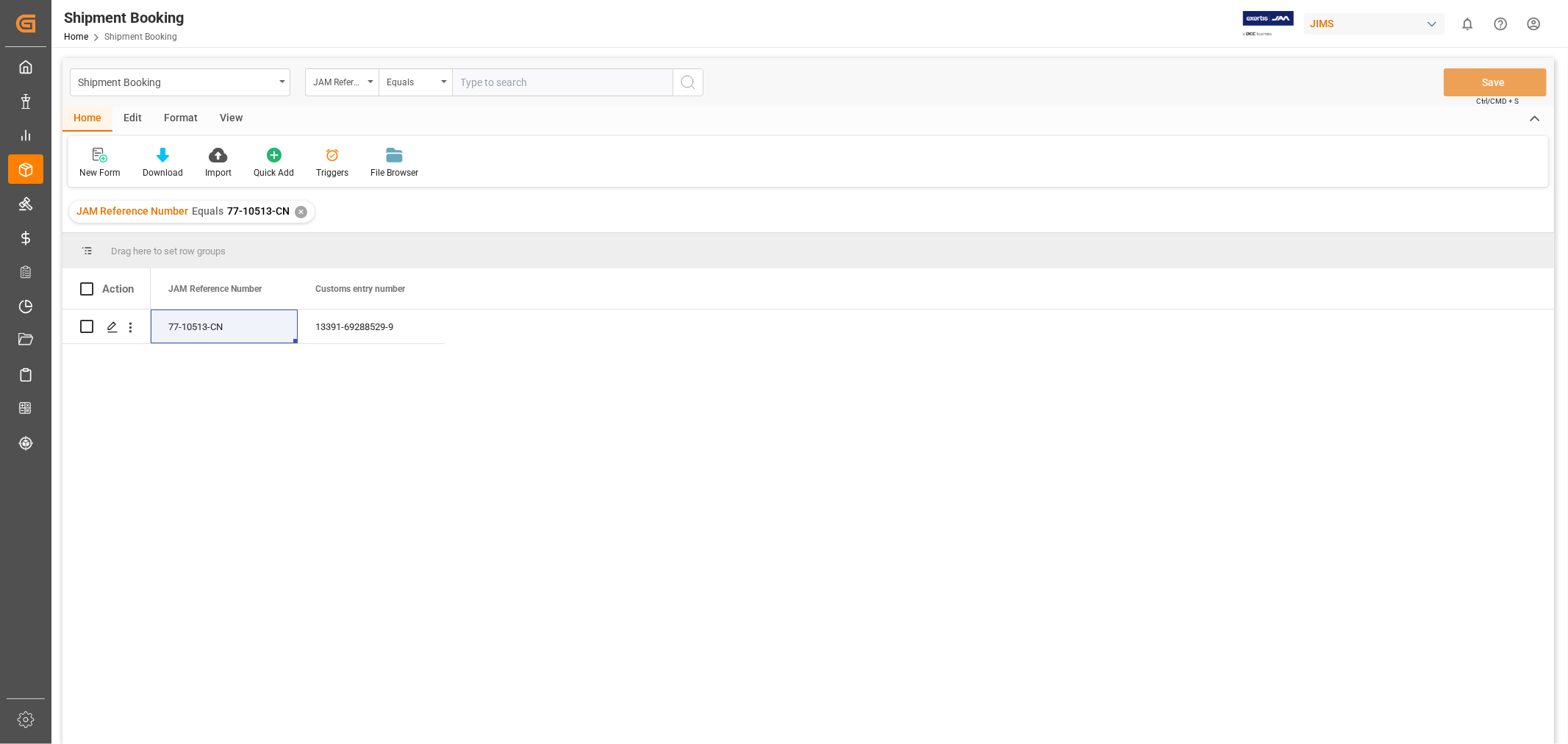
click at [290, 211] on div "JAM Reference Number Equals 77-10513-CN ✕" at bounding box center [191, 211] width 246 height 22
click at [295, 211] on div "✕" at bounding box center [301, 212] width 13 height 13
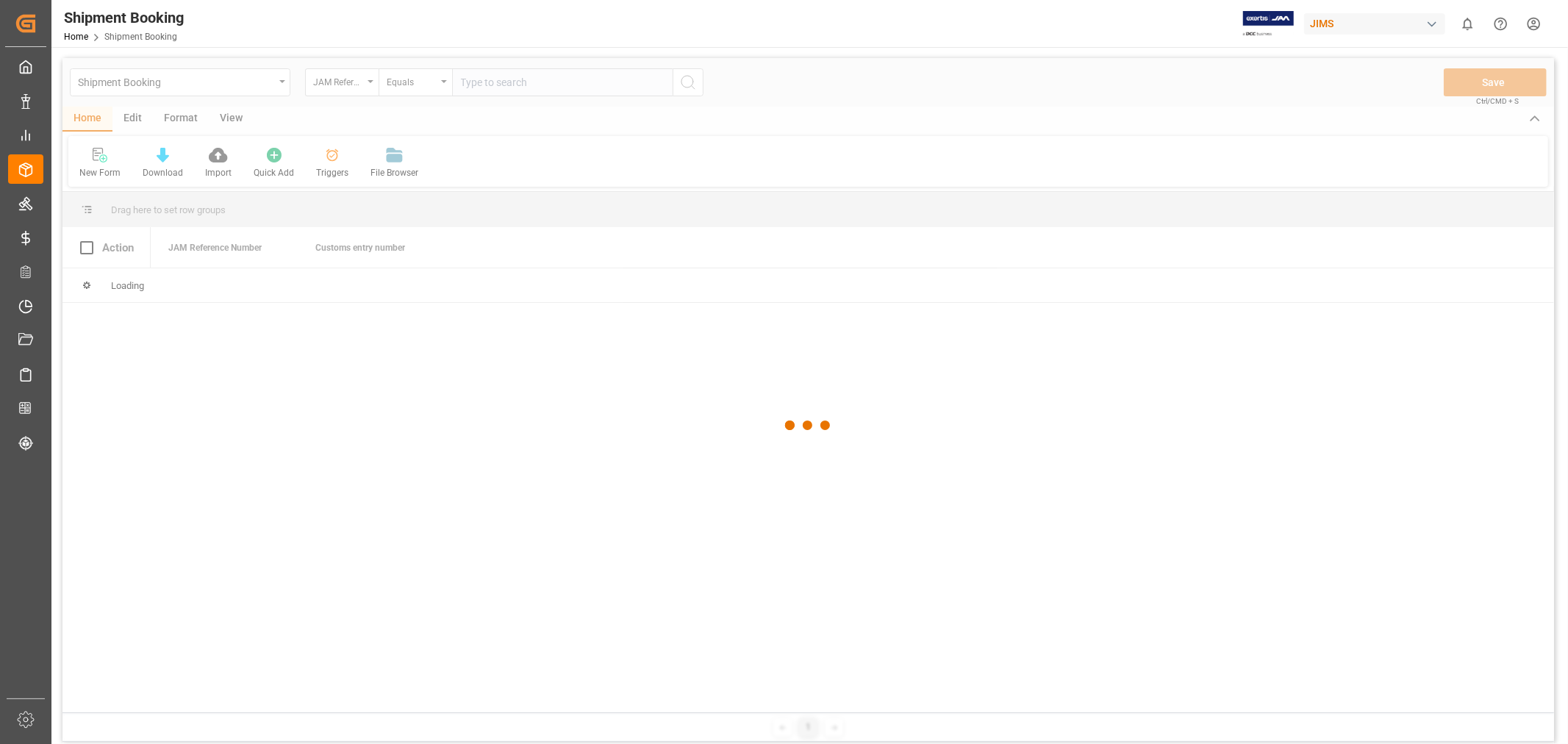
click at [462, 86] on div at bounding box center [808, 426] width 1491 height 735
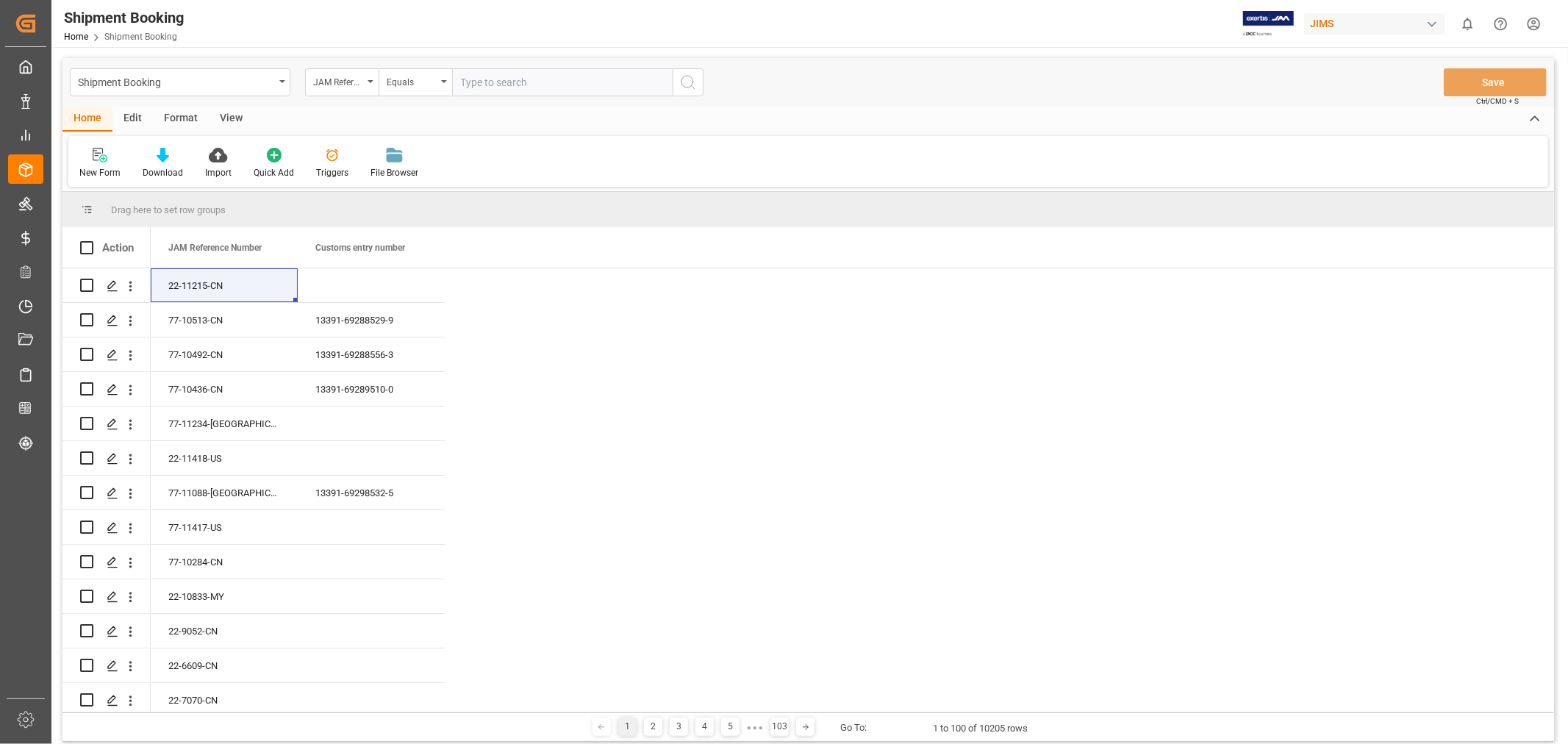
click at [465, 83] on input "text" at bounding box center [561, 82] width 220 height 28
paste input "77-10209-CN"
type input "77-10209-CN"
click at [684, 80] on icon "search button" at bounding box center [687, 82] width 17 height 17
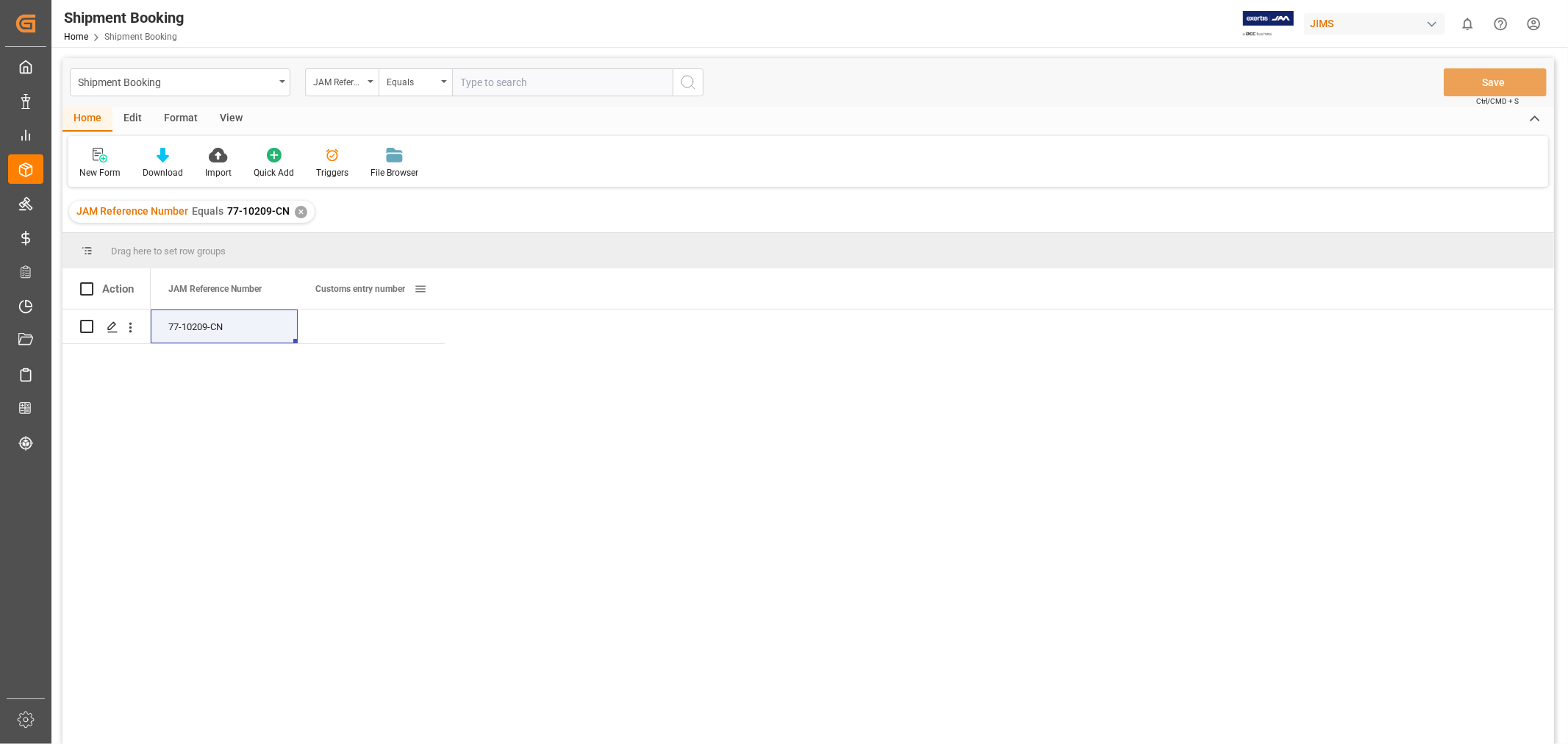
click at [423, 289] on span at bounding box center [420, 289] width 14 height 14
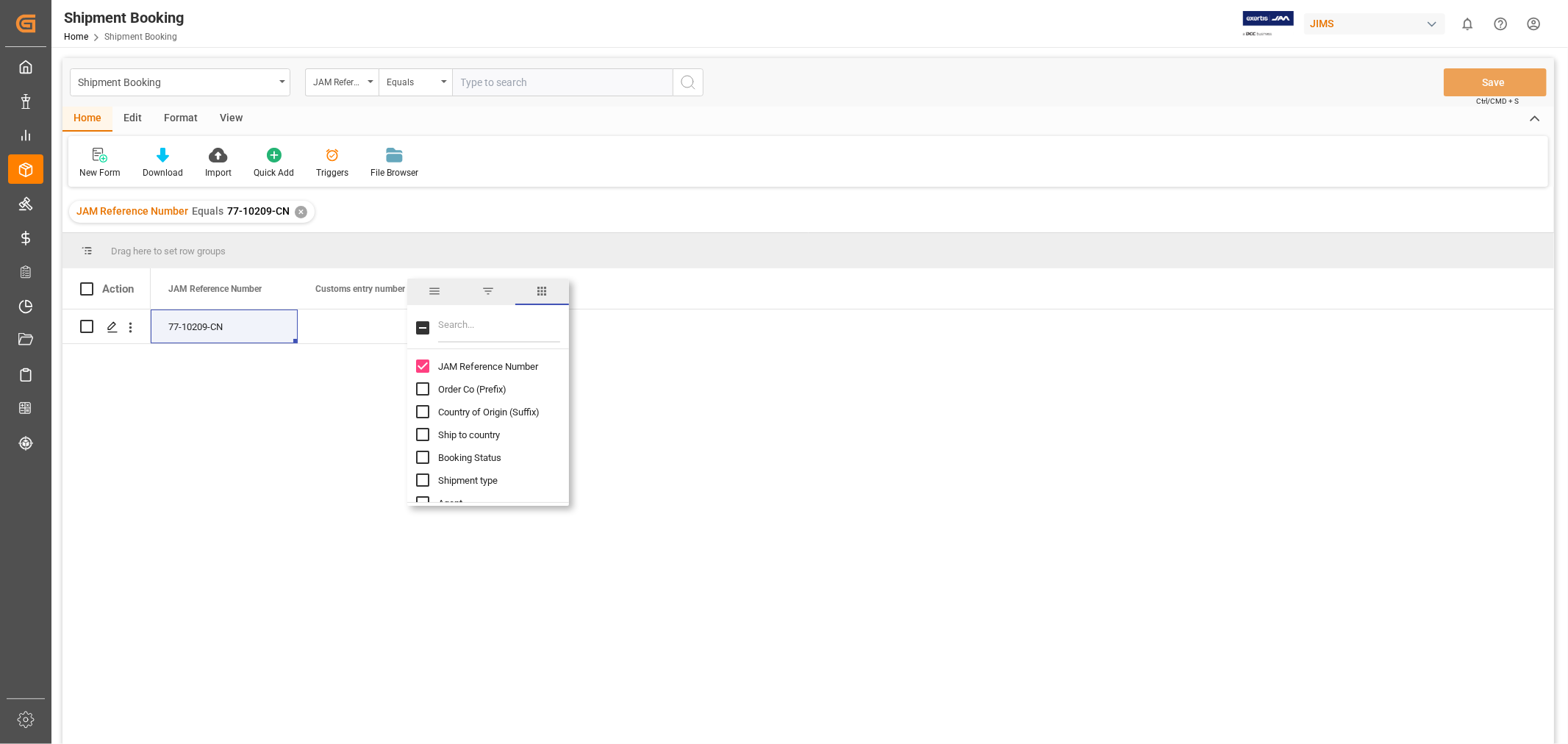
click at [469, 319] on input "Filter Columns Input" at bounding box center [499, 328] width 122 height 29
type input "agent"
click at [429, 362] on div "Agent" at bounding box center [497, 366] width 161 height 23
click at [422, 366] on input "Agent column toggle visibility (hidden)" at bounding box center [423, 366] width 14 height 14
checkbox input "true"
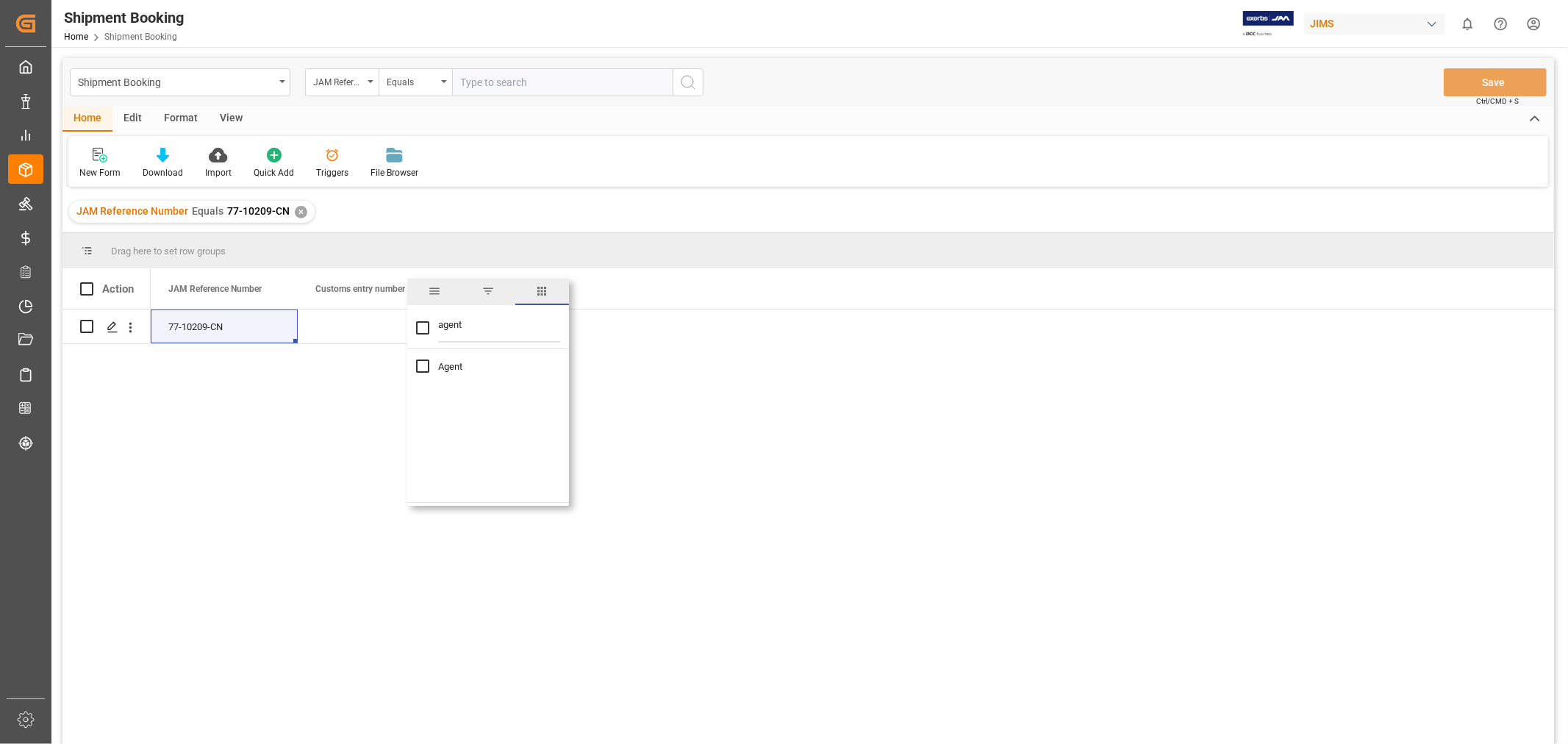
checkbox input "true"
click at [368, 367] on div "77-10209-CN HuiXin Gao" at bounding box center [852, 532] width 1403 height 445
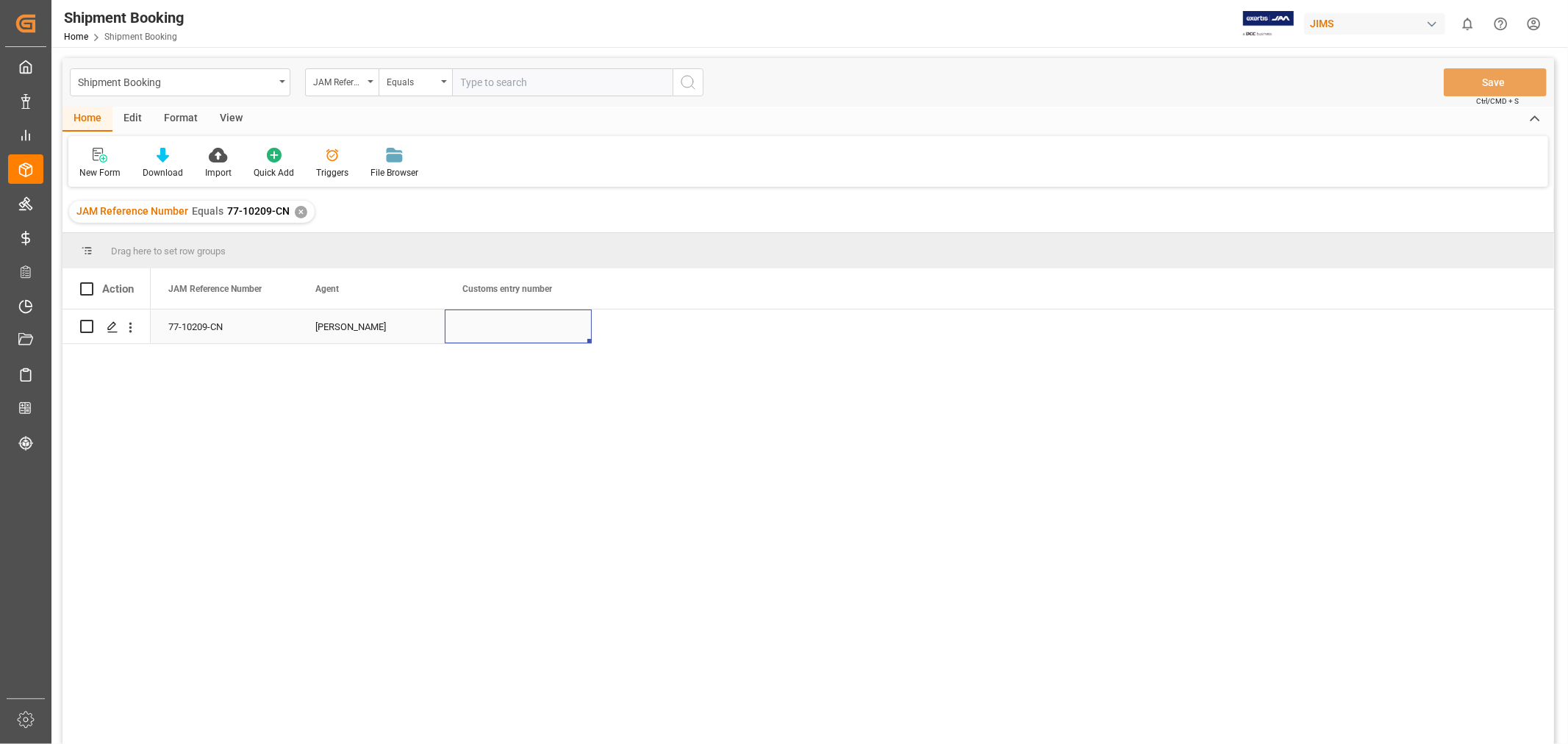
click at [463, 324] on div "Press SPACE to select this row." at bounding box center [518, 326] width 147 height 34
click at [463, 324] on input "Press SPACE to select this row." at bounding box center [518, 335] width 123 height 28
type input "13391-69289256-2"
click at [370, 327] on div "[PERSON_NAME]" at bounding box center [371, 327] width 112 height 34
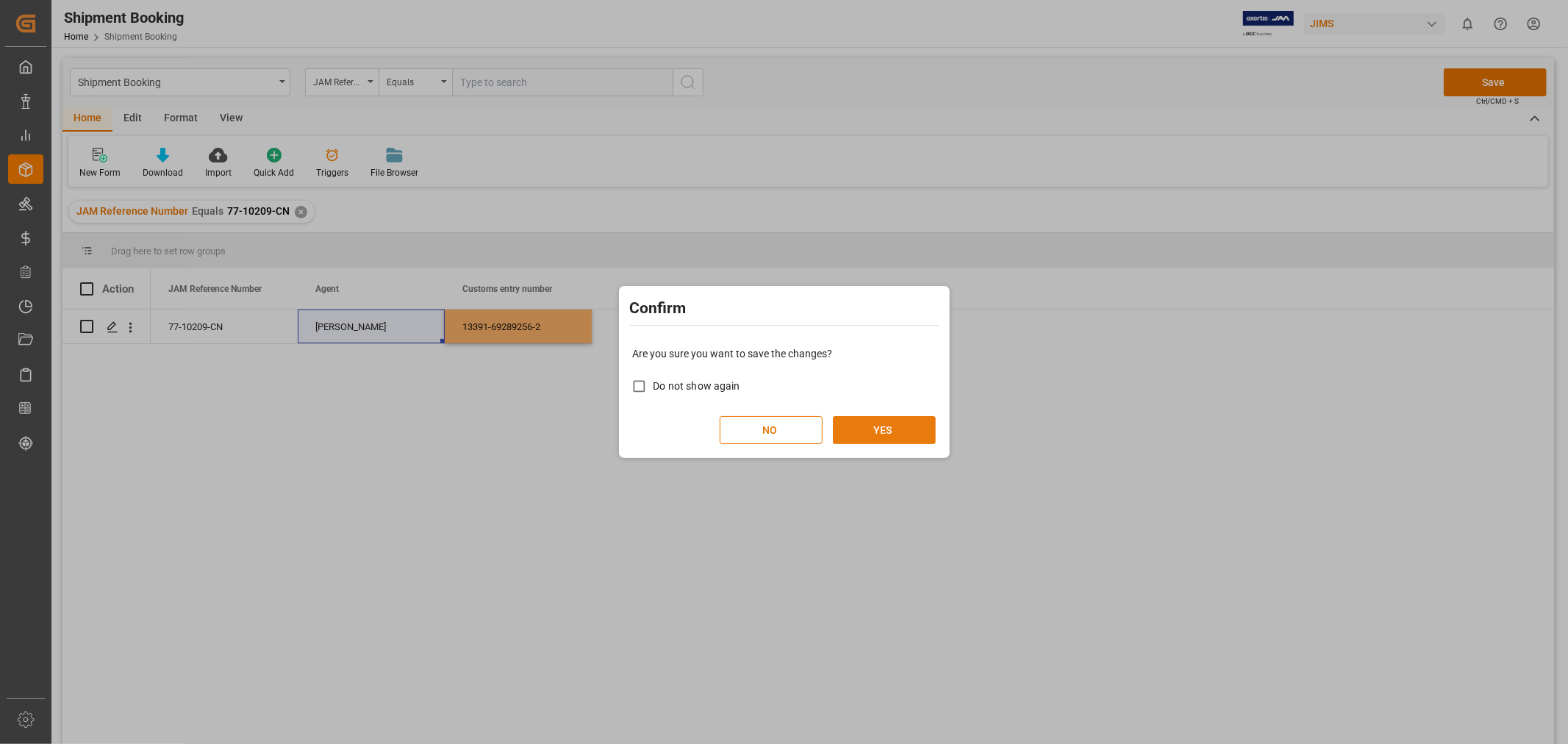
click at [849, 422] on button "YES" at bounding box center [883, 430] width 102 height 28
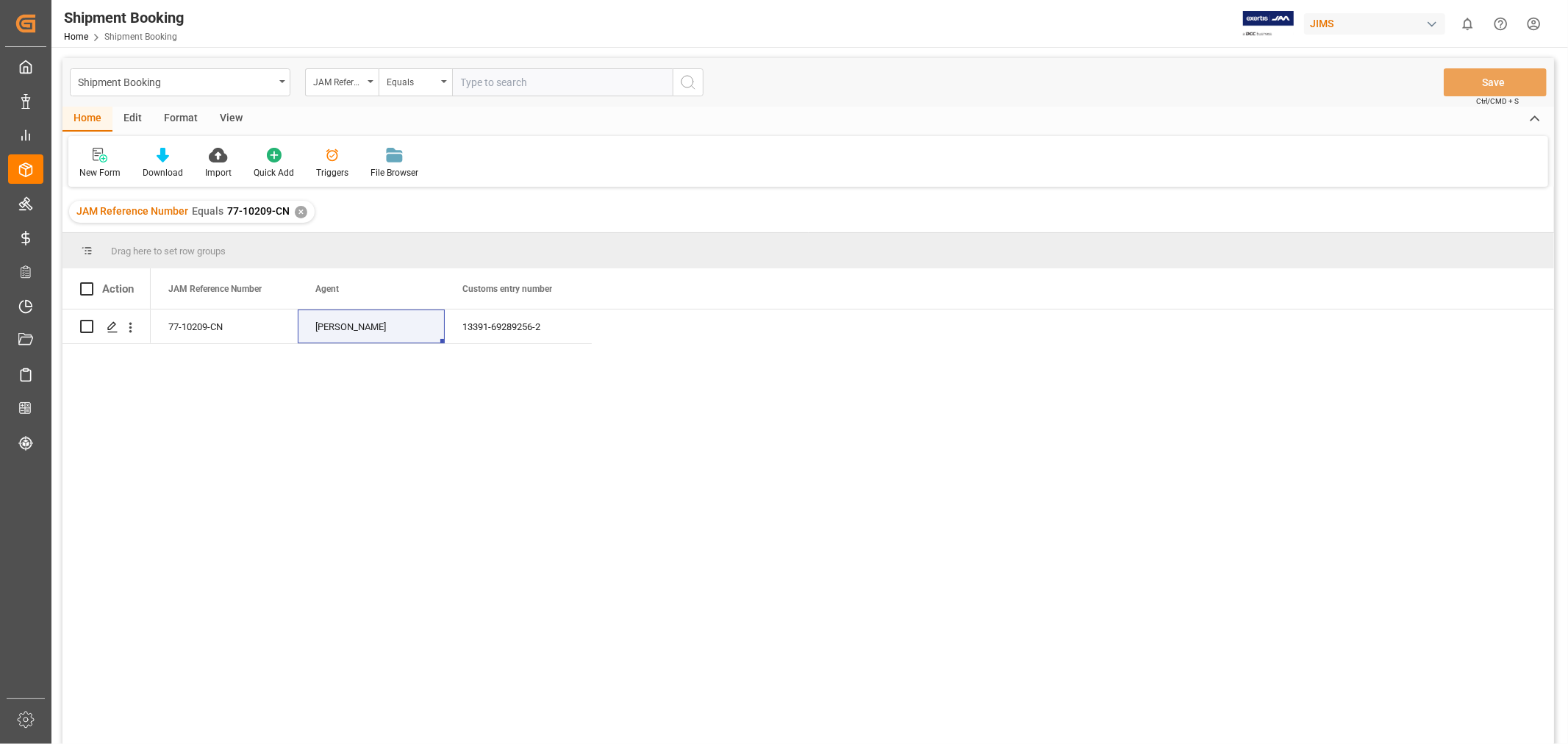
click at [295, 210] on div "✕" at bounding box center [301, 212] width 13 height 13
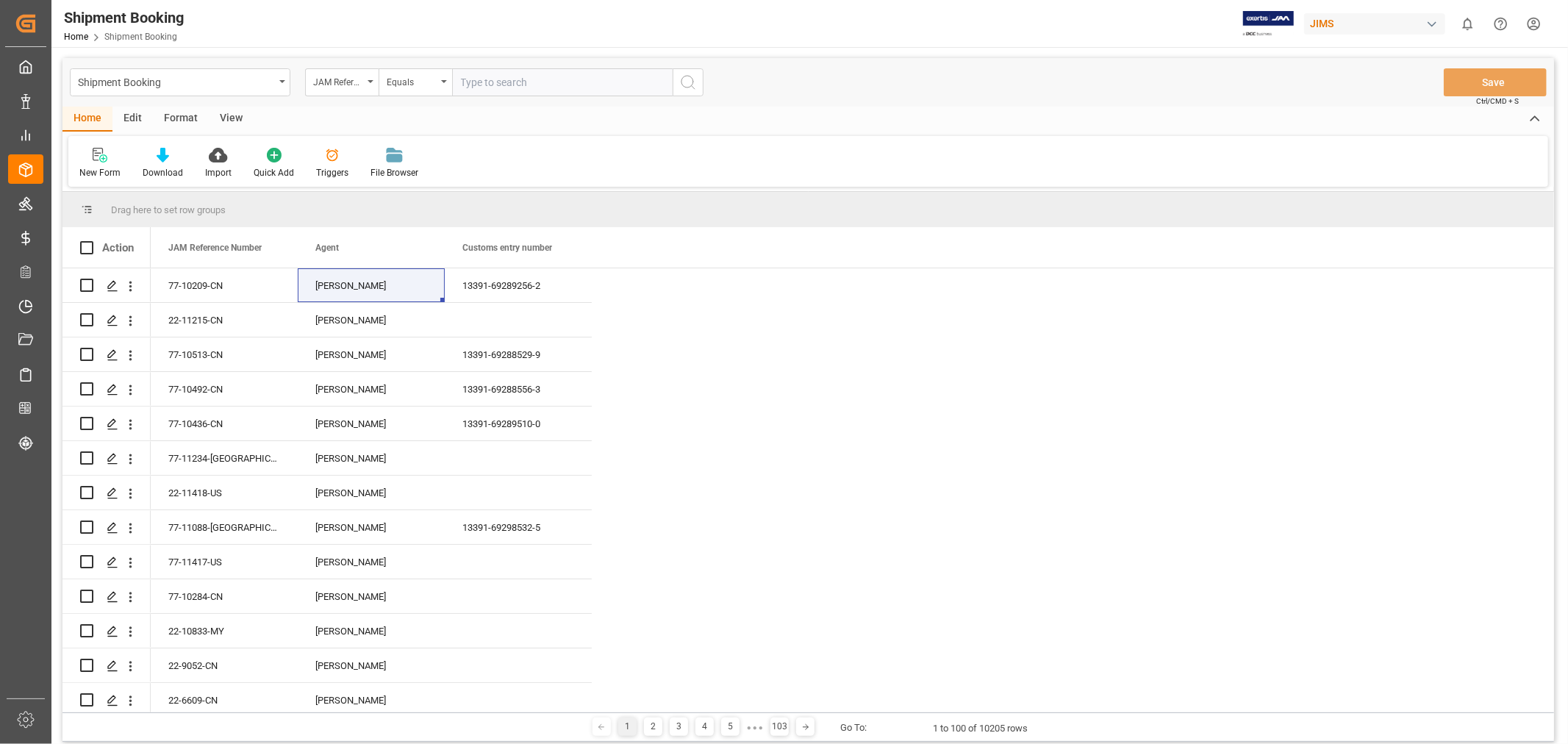
click at [501, 73] on input "text" at bounding box center [561, 82] width 220 height 28
paste input "77-10349-CN"
type input "77-10349-CN"
click at [688, 79] on icon "search button" at bounding box center [687, 82] width 17 height 17
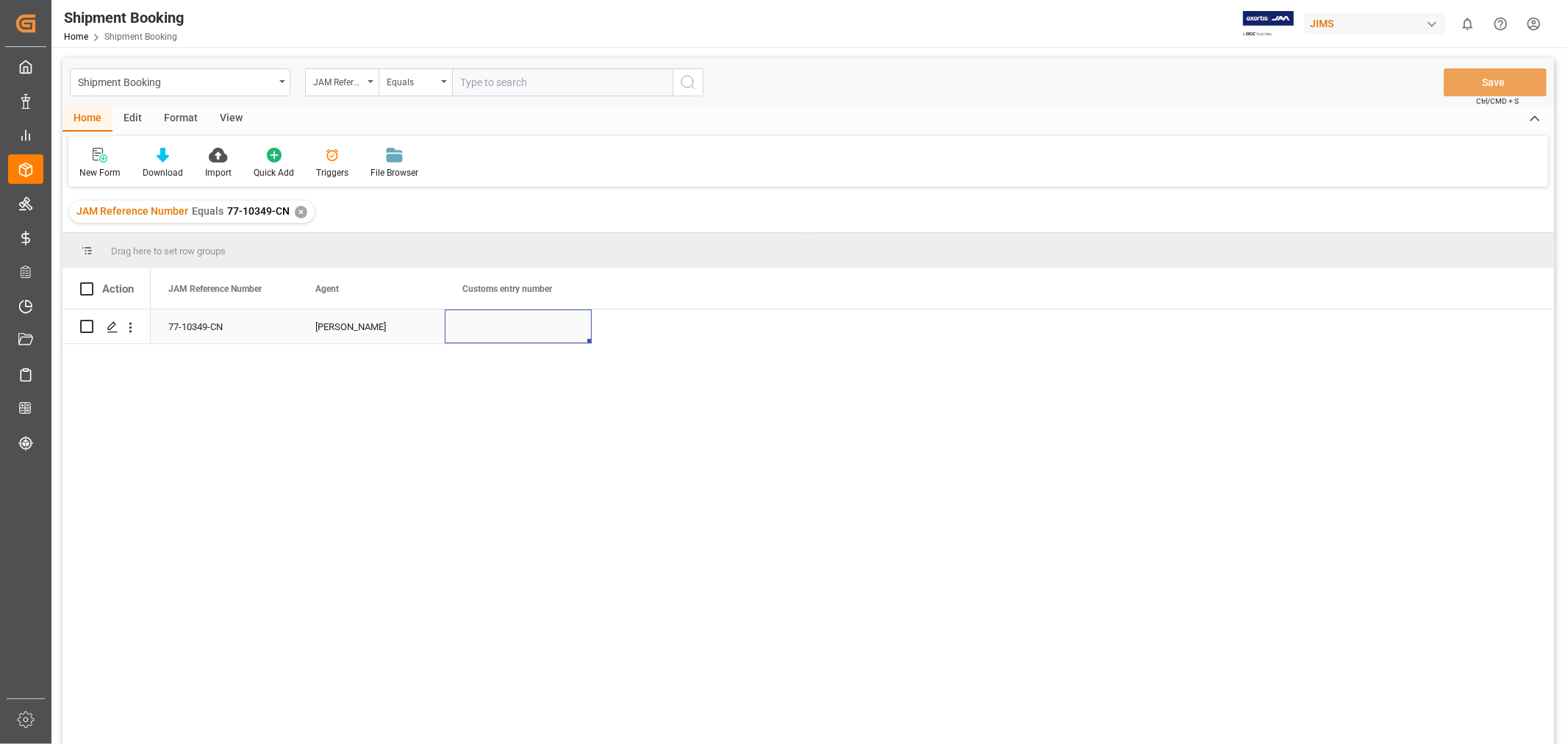
click at [480, 339] on div "Press SPACE to select this row." at bounding box center [518, 326] width 147 height 34
click at [481, 338] on div "Press SPACE to select this row." at bounding box center [518, 326] width 147 height 34
click at [481, 338] on input "Press SPACE to select this row." at bounding box center [518, 335] width 123 height 28
paste input "13391-69291289-5"
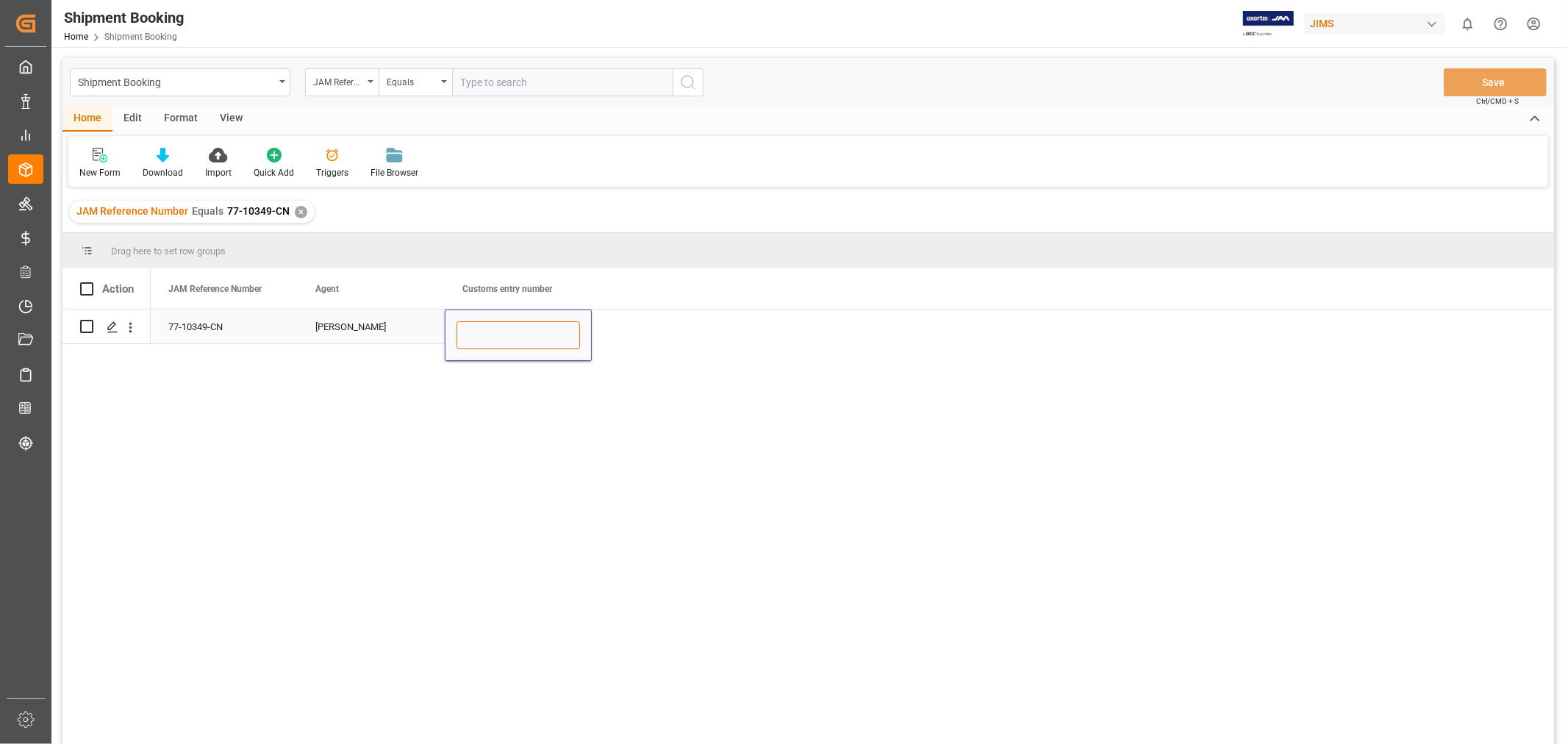
type input "13391-69291289-5"
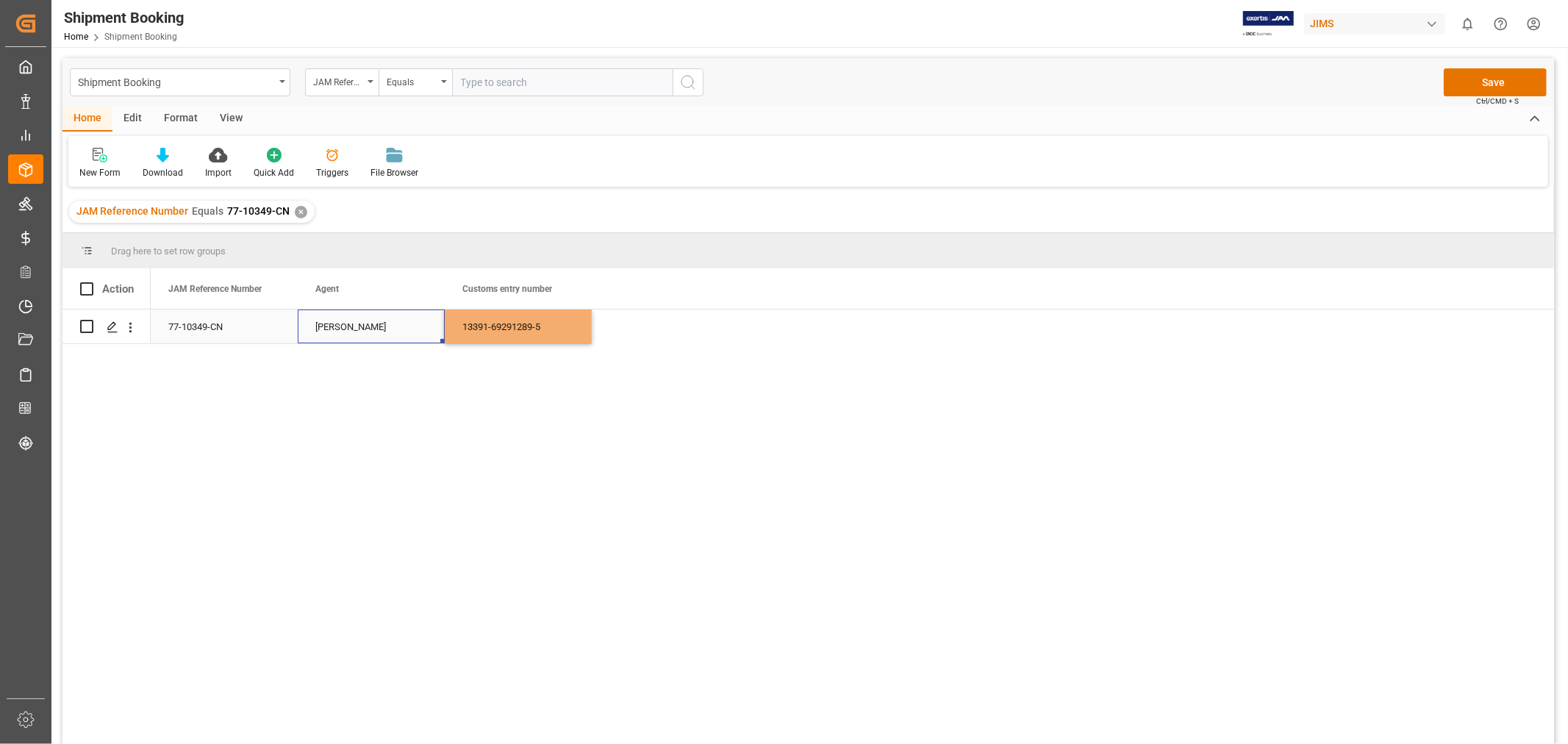
click at [359, 327] on div "[PERSON_NAME]" at bounding box center [371, 327] width 112 height 34
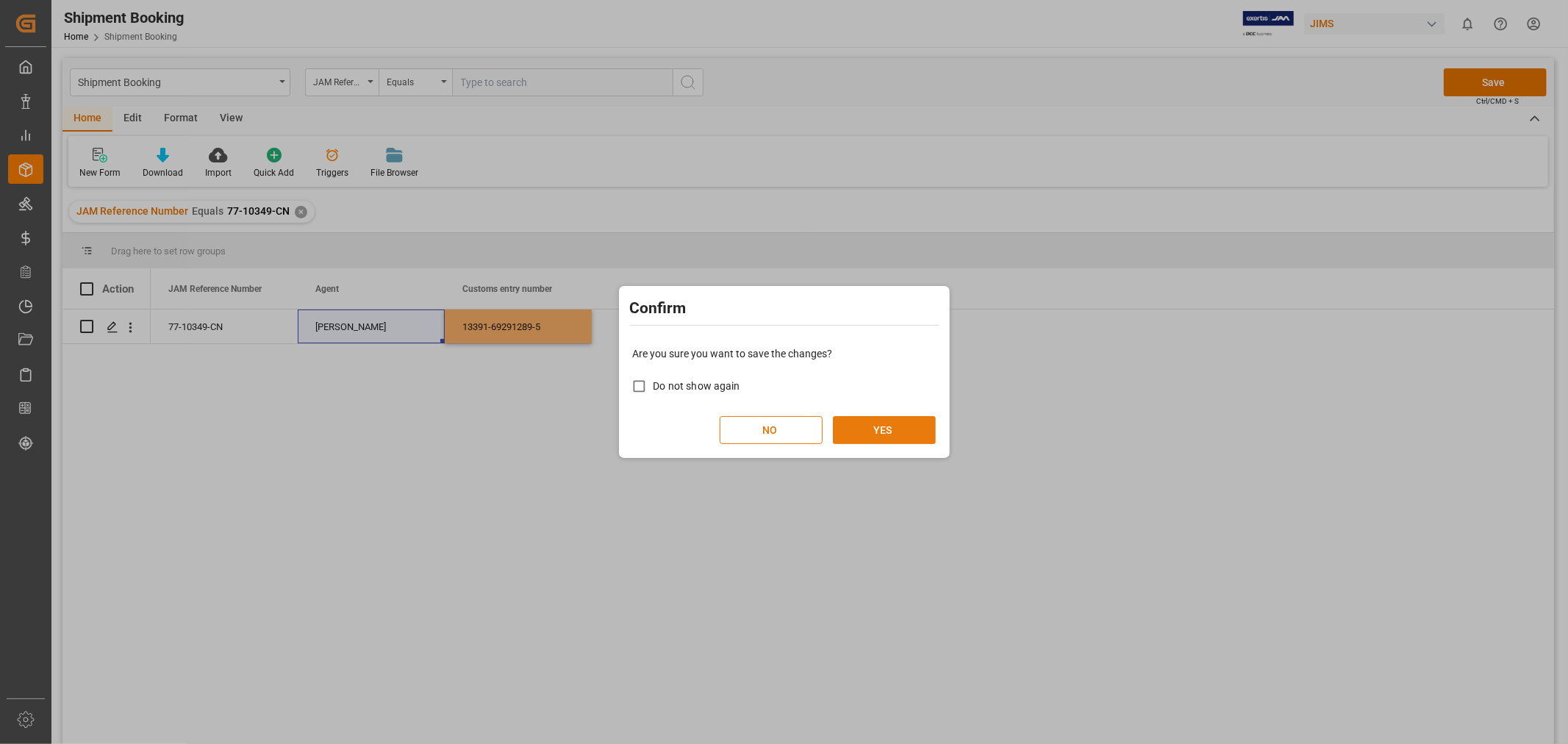
click at [846, 429] on button "YES" at bounding box center [883, 430] width 102 height 28
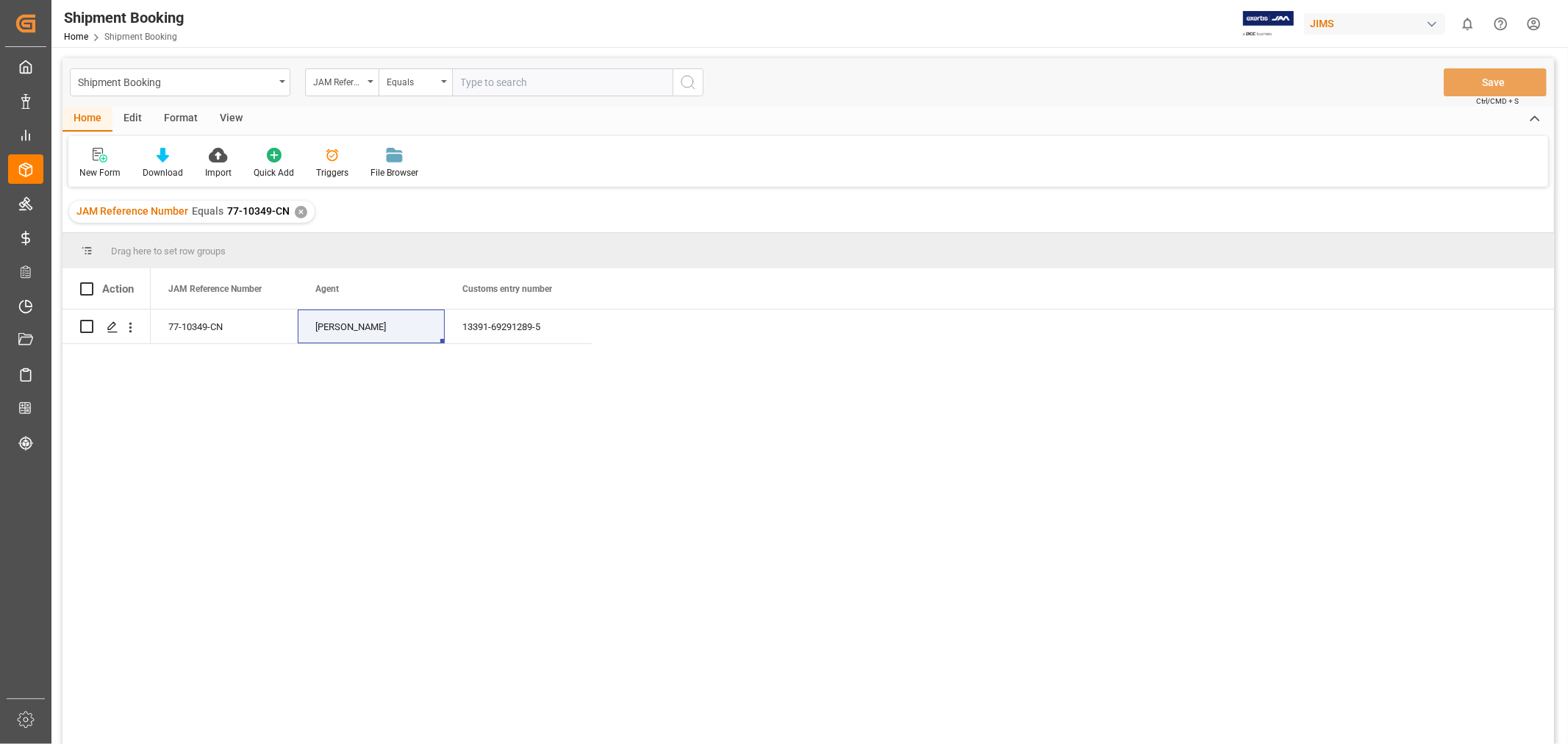
click at [291, 217] on div "JAM Reference Number Equals 77-10349-CN ✕" at bounding box center [191, 211] width 246 height 22
click at [299, 213] on div "✕" at bounding box center [301, 212] width 13 height 13
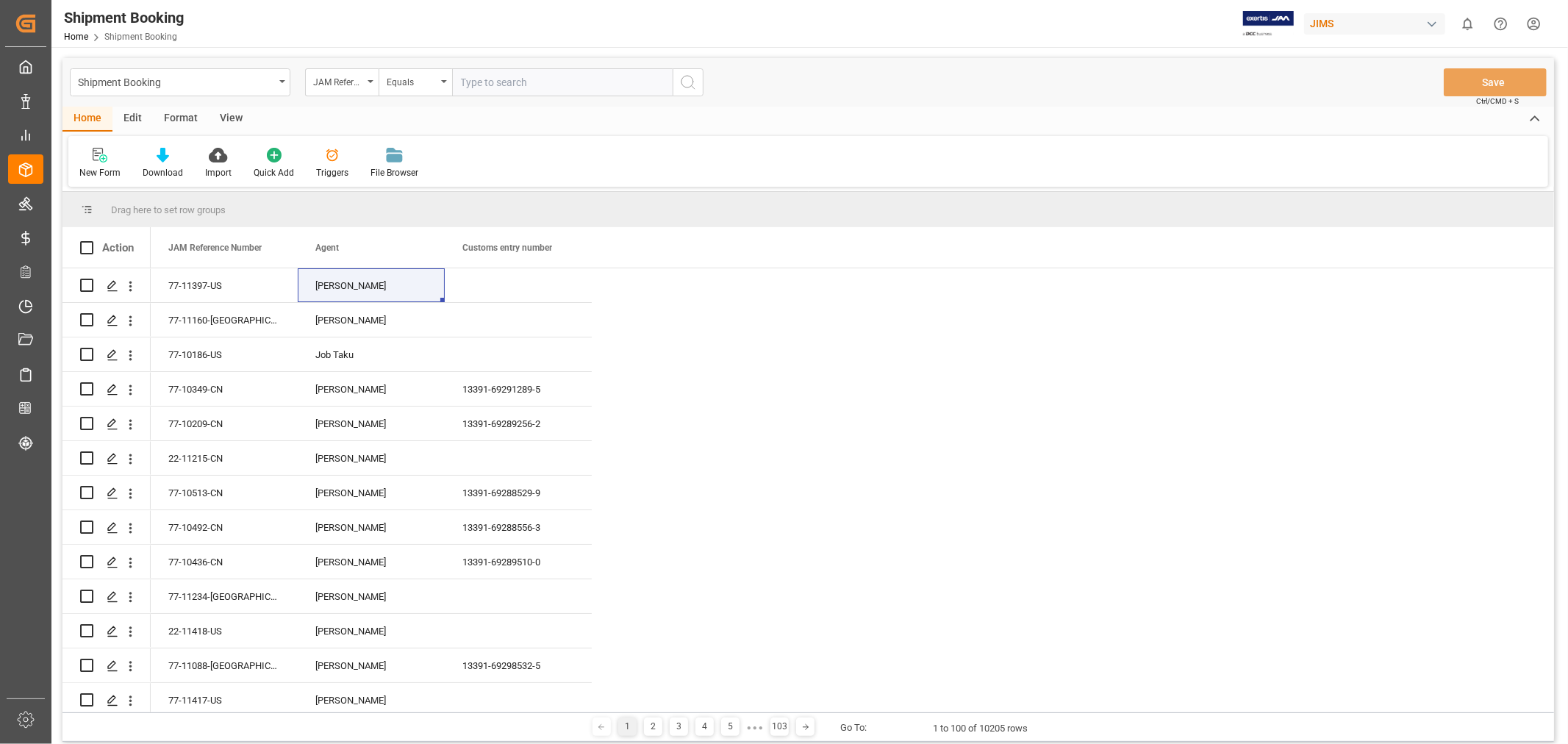
click at [475, 79] on input "text" at bounding box center [561, 82] width 220 height 28
paste input "77-10859-IT"
type input "77-10859-IT"
click at [695, 87] on icon "search button" at bounding box center [687, 82] width 17 height 17
